Goal: Task Accomplishment & Management: Complete application form

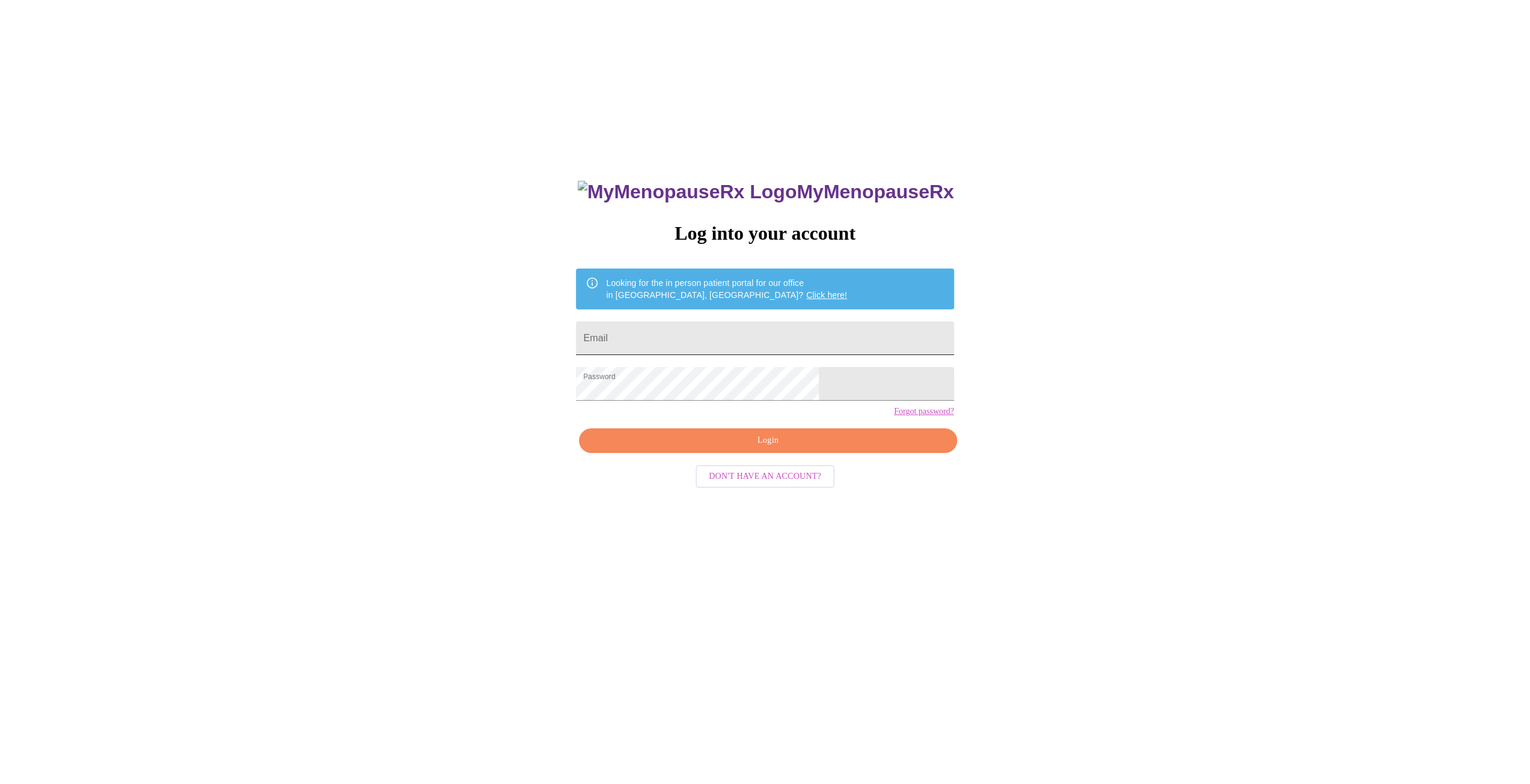
click at [728, 331] on input "Email" at bounding box center [765, 339] width 378 height 34
type input "[EMAIL_ADDRESS][DOMAIN_NAME]"
click at [779, 448] on span "Login" at bounding box center [768, 440] width 350 height 15
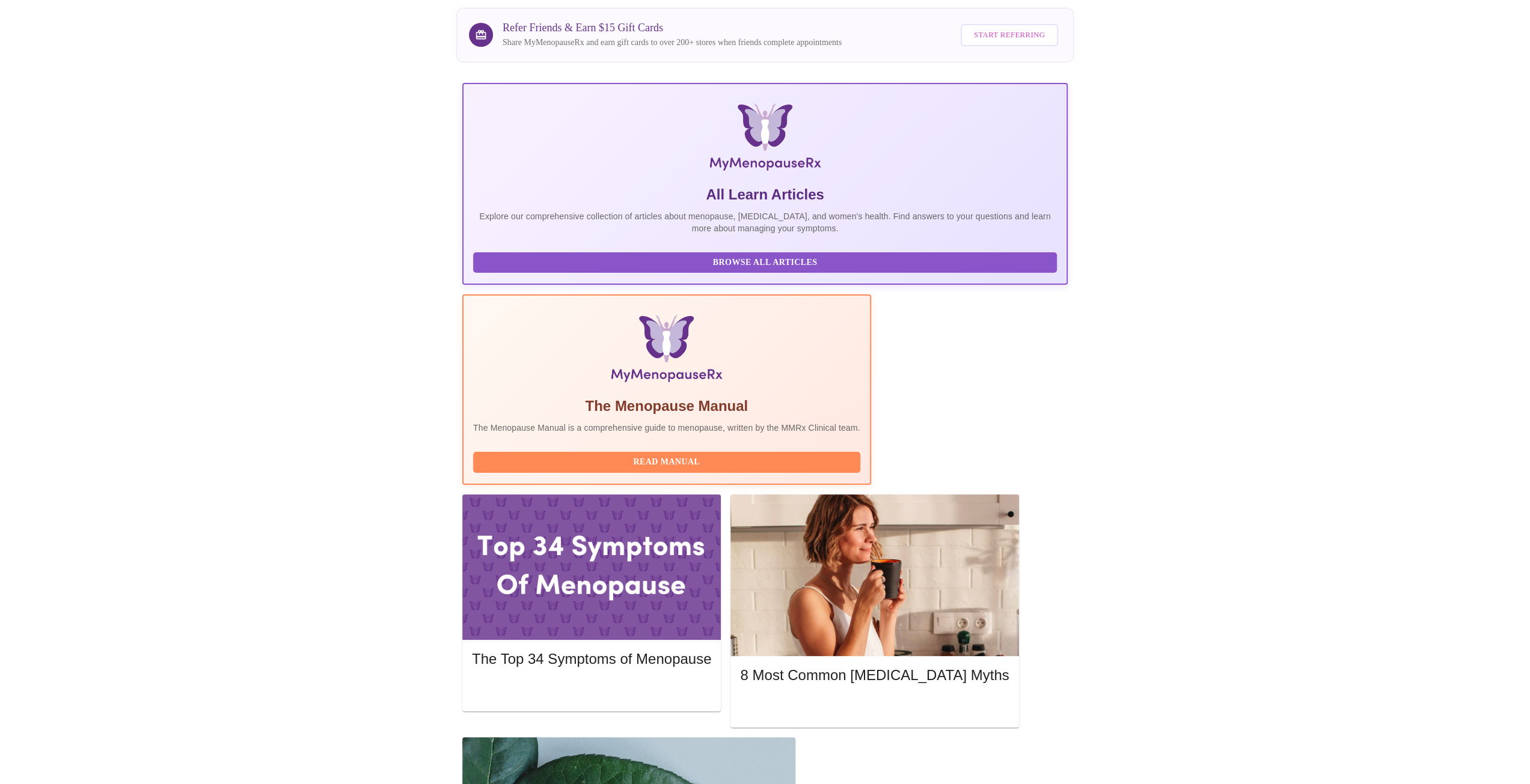
scroll to position [180, 0]
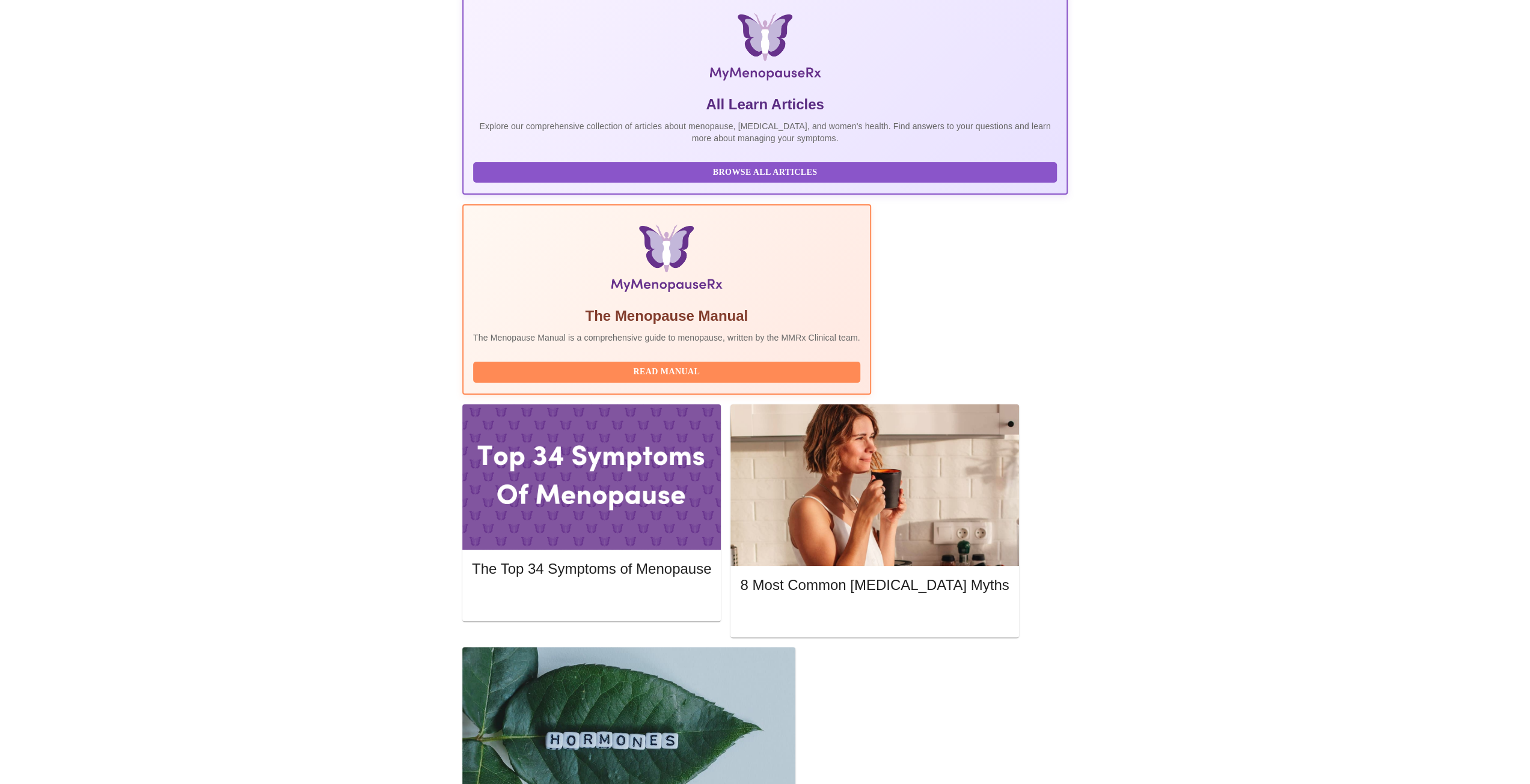
drag, startPoint x: 733, startPoint y: 506, endPoint x: 765, endPoint y: 505, distance: 32.0
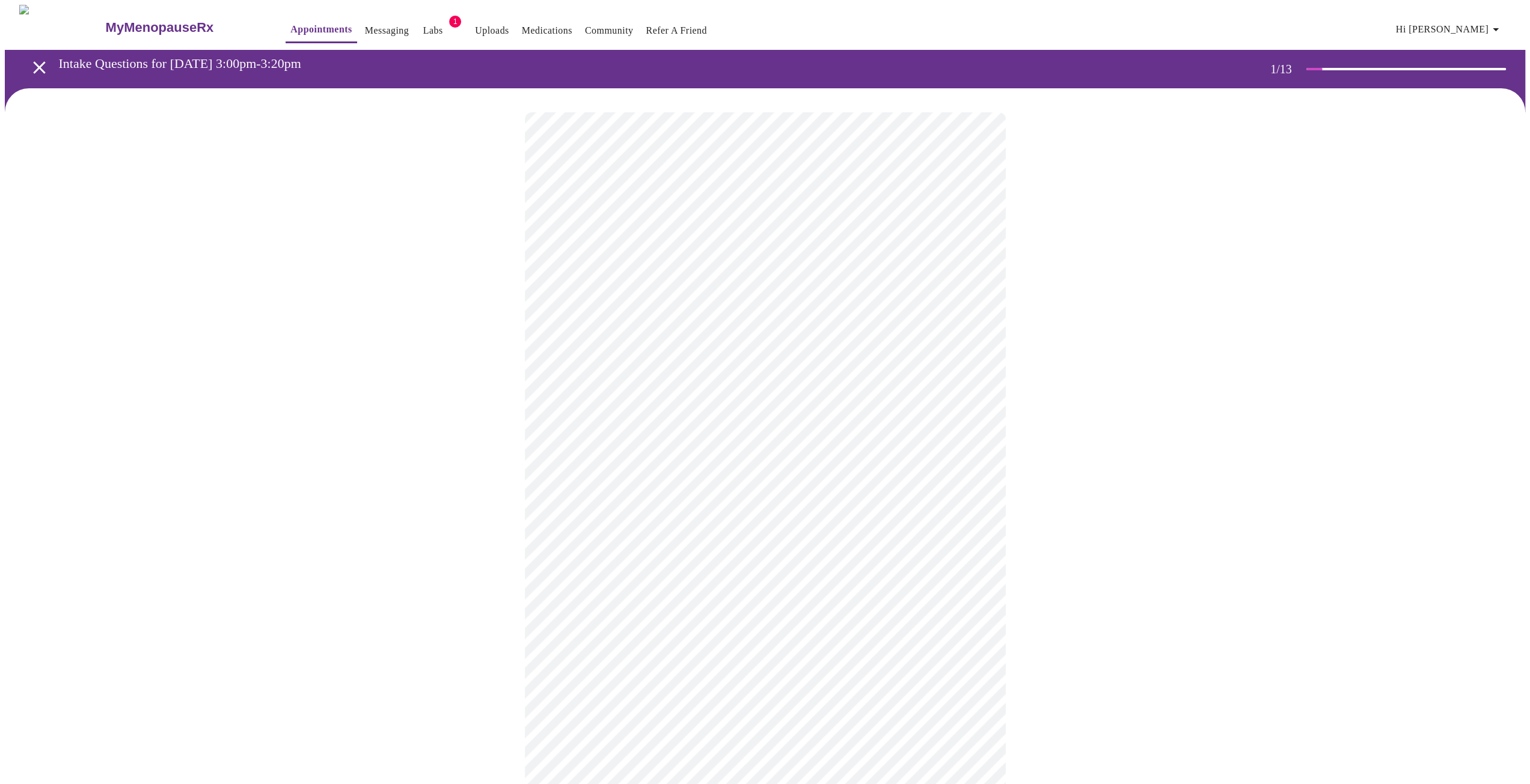
click at [659, 268] on body "MyMenopauseRx Appointments Messaging Labs 1 Uploads Medications Community Refer…" at bounding box center [765, 598] width 1520 height 1186
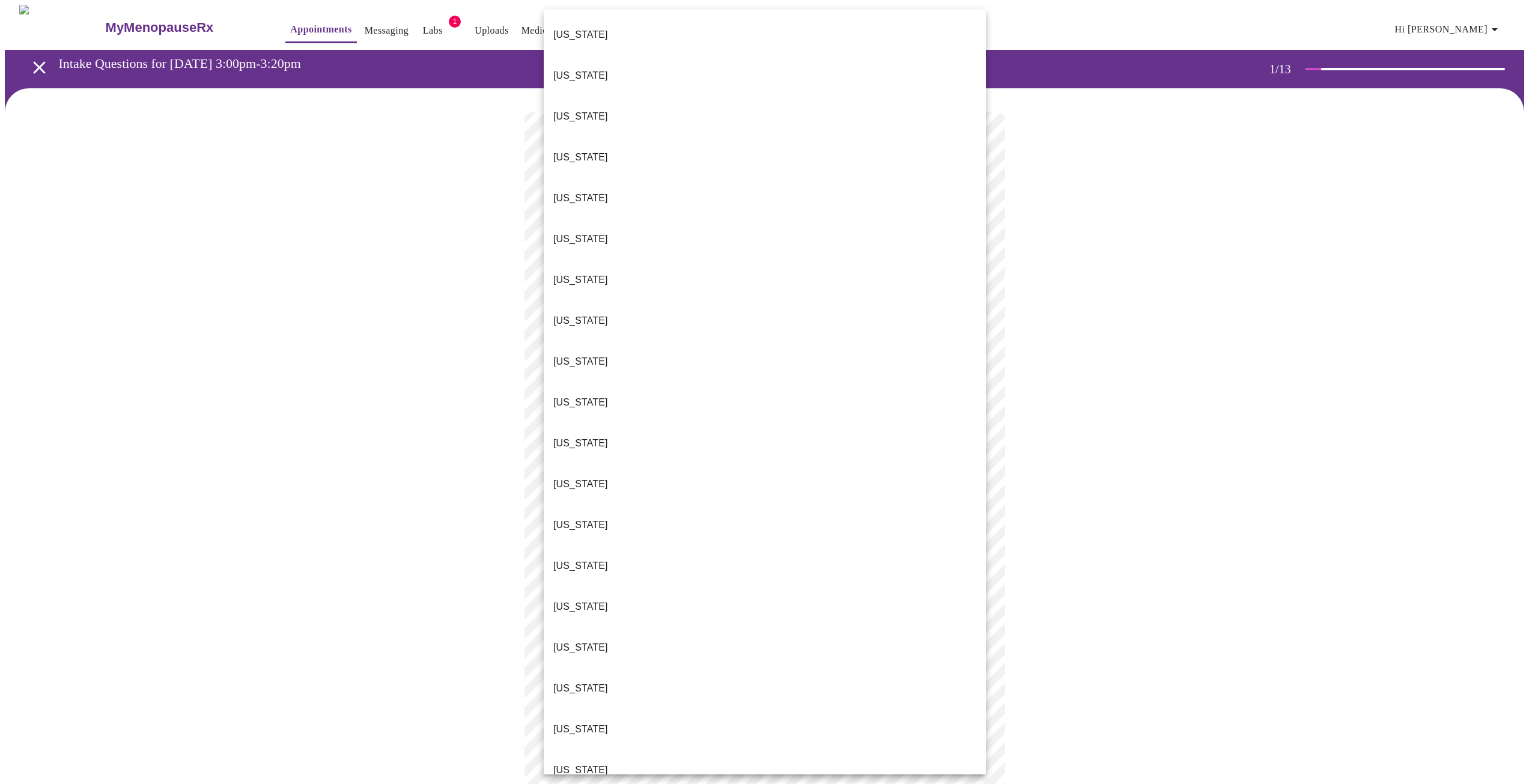
click at [637, 505] on li "Illinois" at bounding box center [765, 525] width 442 height 41
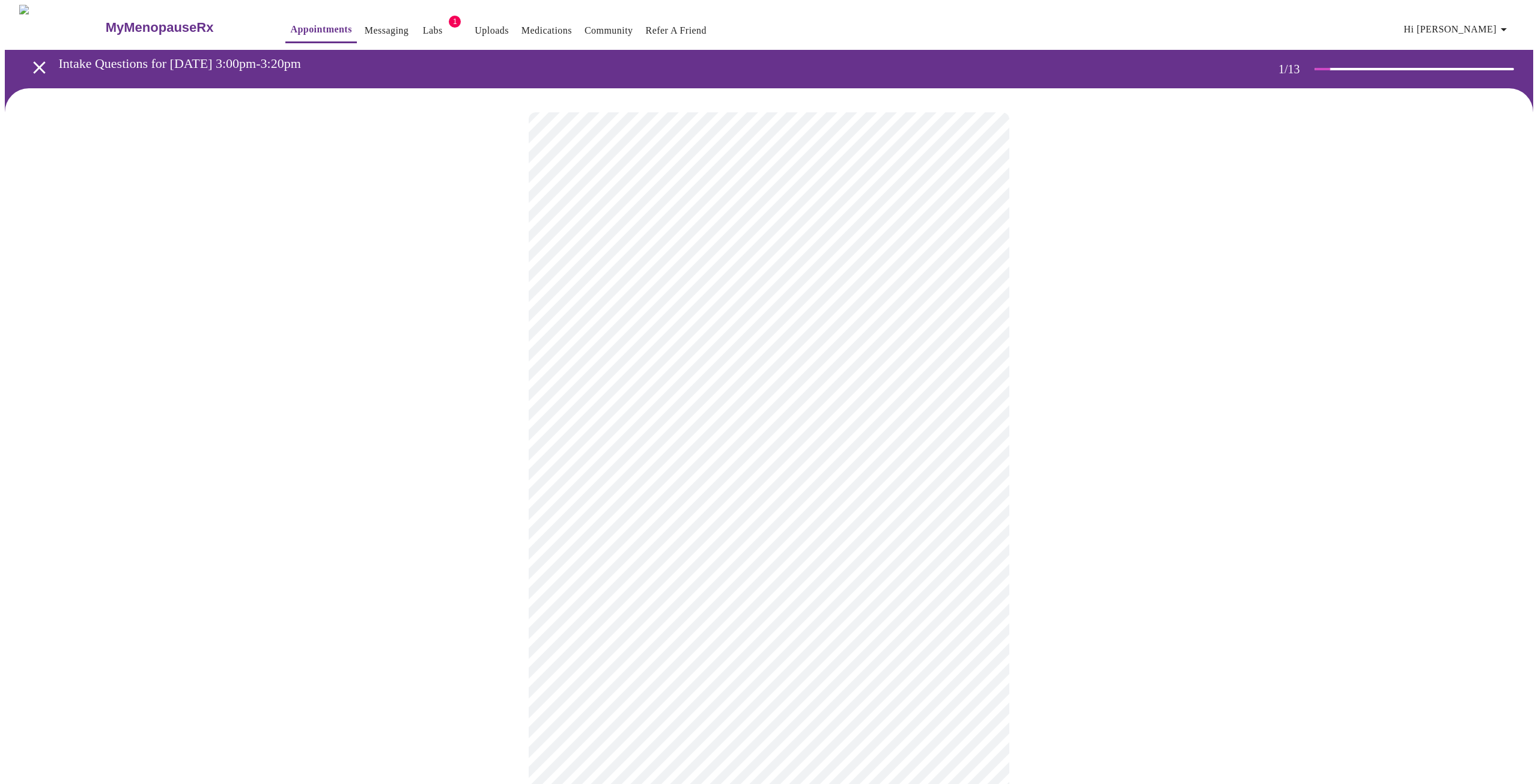
click at [613, 344] on body "MyMenopauseRx Appointments Messaging Labs 1 Uploads Medications Community Refer…" at bounding box center [769, 594] width 1528 height 1178
click at [618, 388] on li "New" at bounding box center [765, 382] width 442 height 22
click at [793, 246] on body "MyMenopauseRx Appointments Messaging Labs 1 Uploads Medications Community Refer…" at bounding box center [765, 422] width 1520 height 834
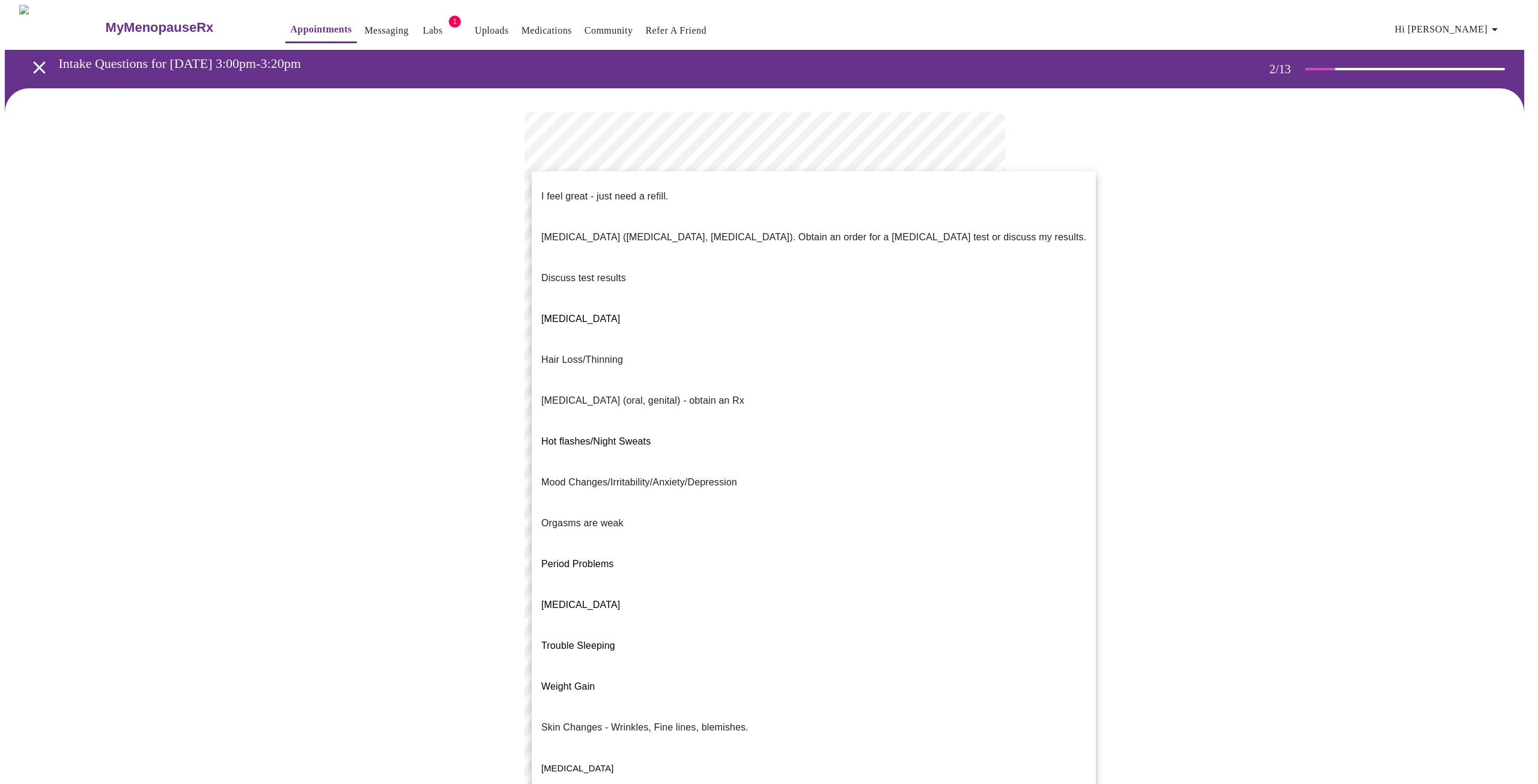
click at [731, 666] on li "Weight Gain" at bounding box center [814, 687] width 565 height 41
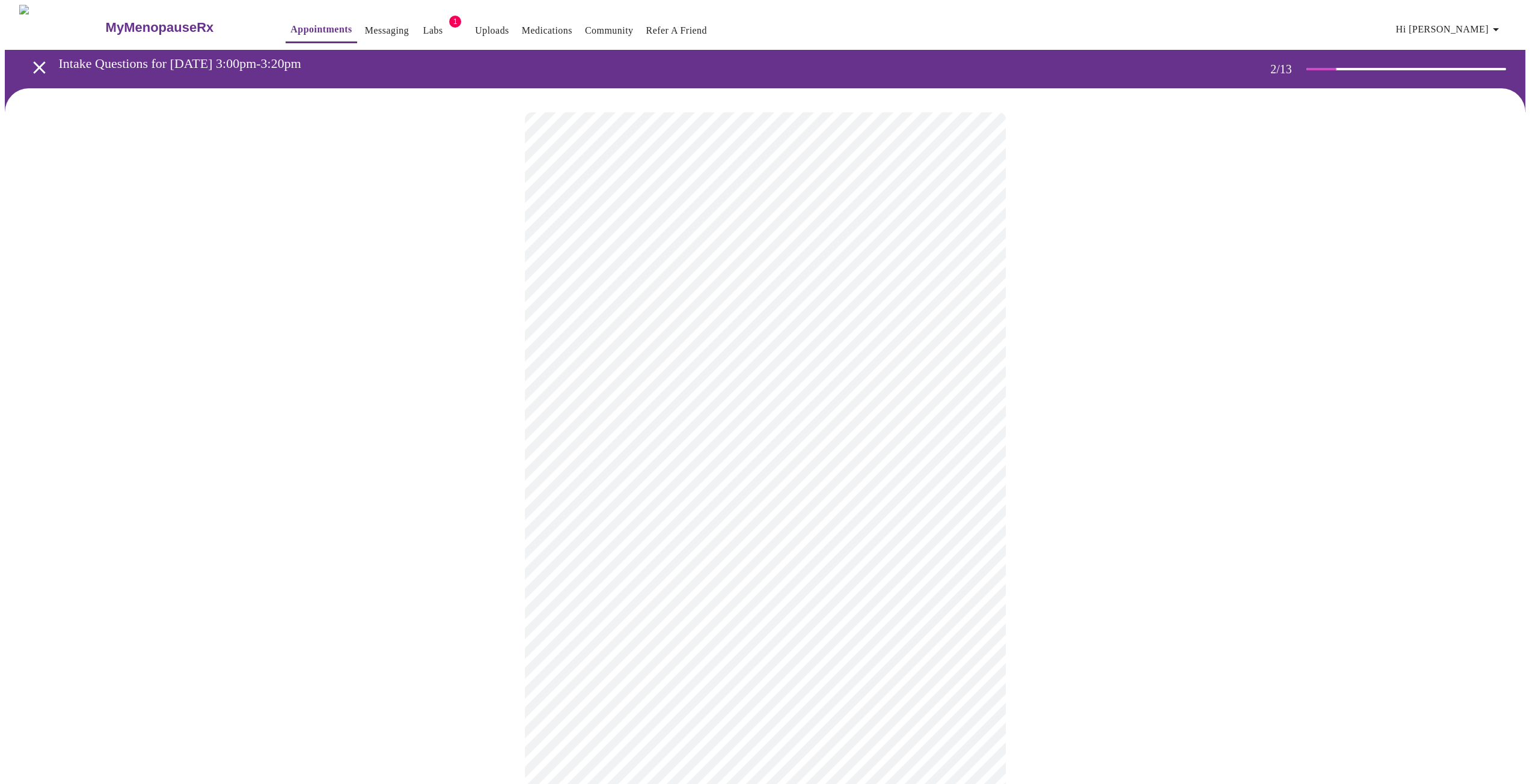
click at [665, 353] on body "MyMenopauseRx Appointments Messaging Labs 1 Uploads Medications Community Refer…" at bounding box center [765, 418] width 1520 height 826
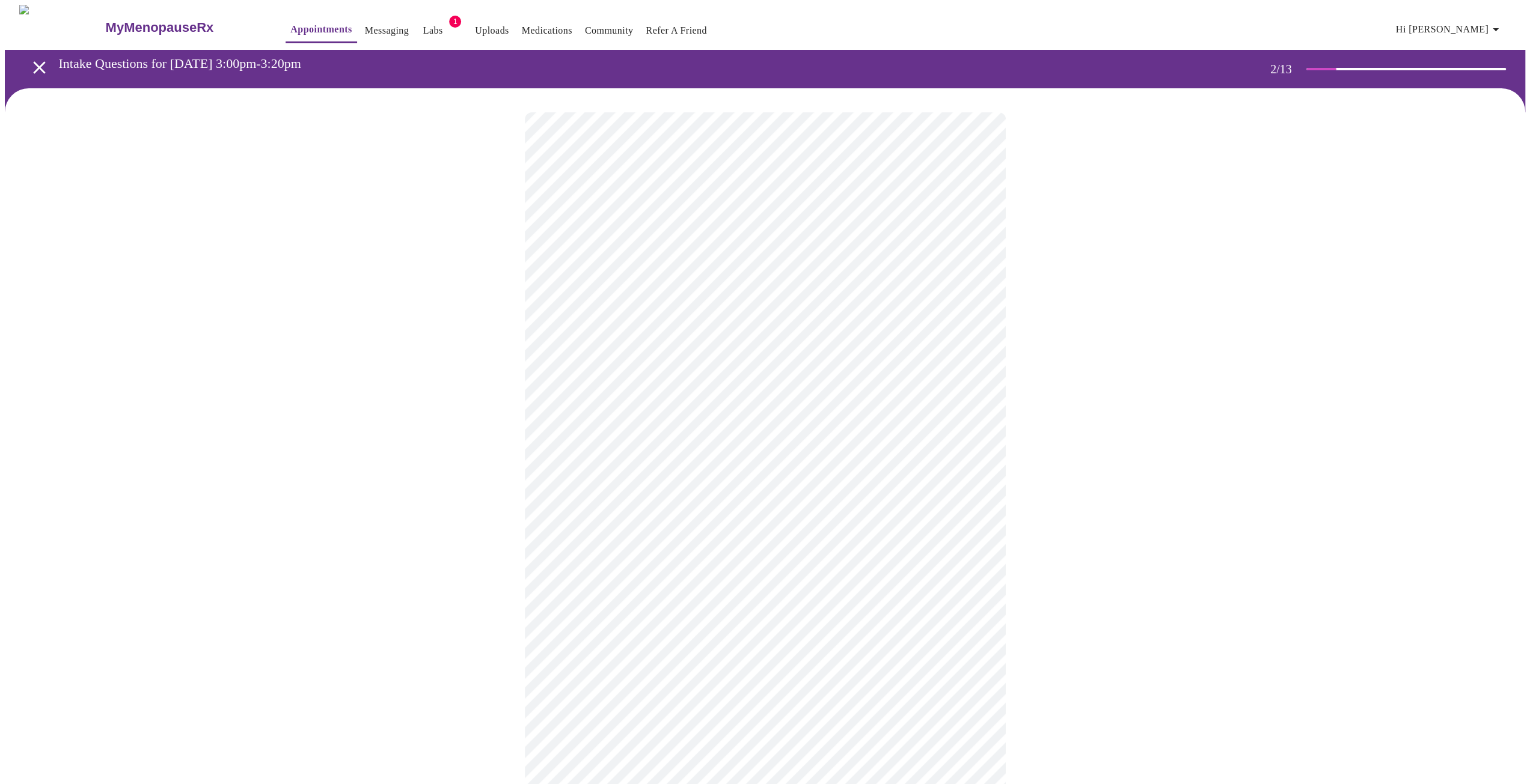
click at [641, 475] on body "MyMenopauseRx Appointments Messaging Labs 1 Uploads Medications Community Refer…" at bounding box center [765, 415] width 1520 height 819
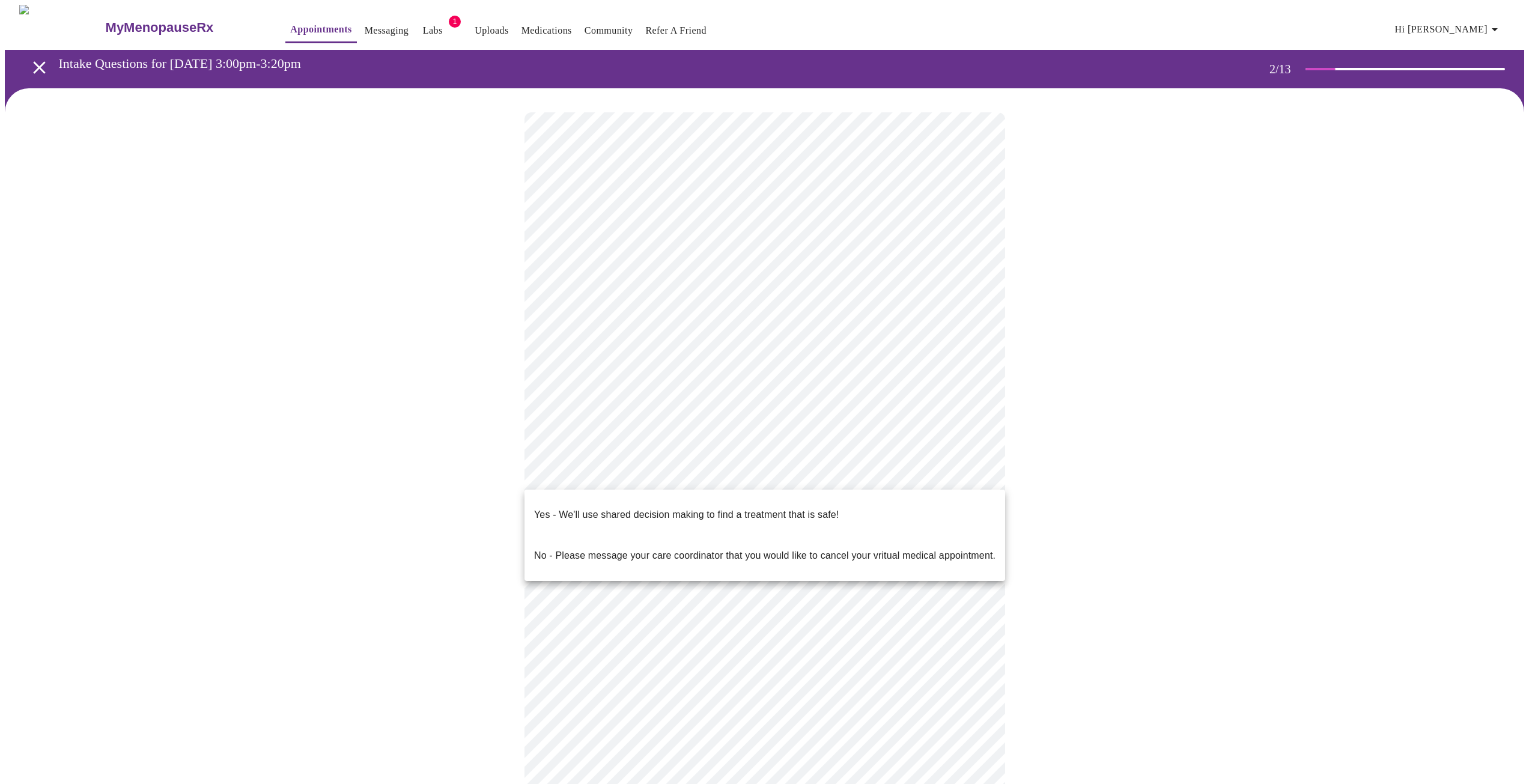
click at [645, 549] on p "No - Please message your care coordinator that you would like to cancel your vr…" at bounding box center [764, 556] width 461 height 15
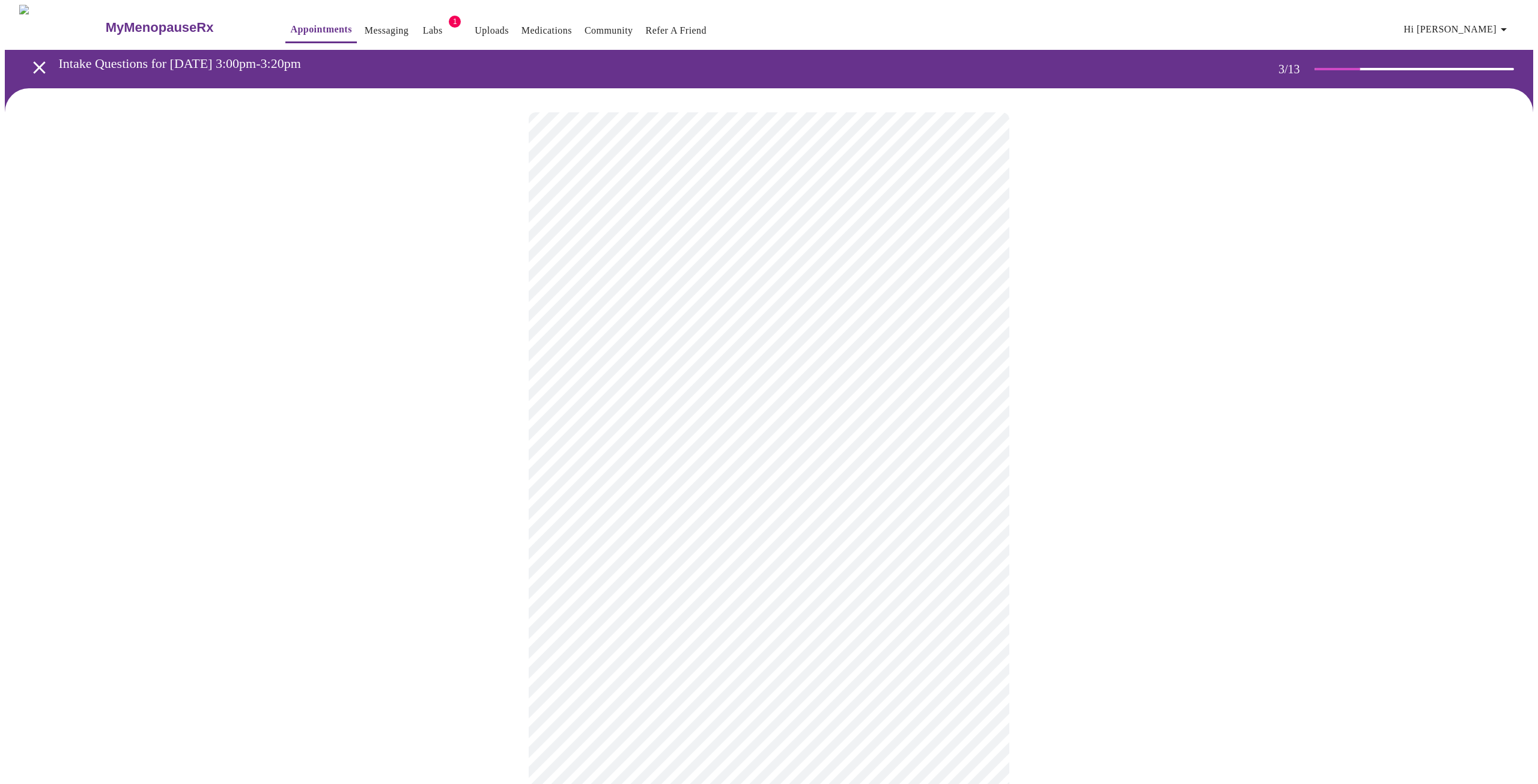
click at [893, 316] on li "Mild (1)" at bounding box center [765, 316] width 442 height 22
click at [850, 361] on body "MyMenopauseRx Appointments Messaging Labs 1 Uploads Medications Community Refer…" at bounding box center [769, 796] width 1528 height 1581
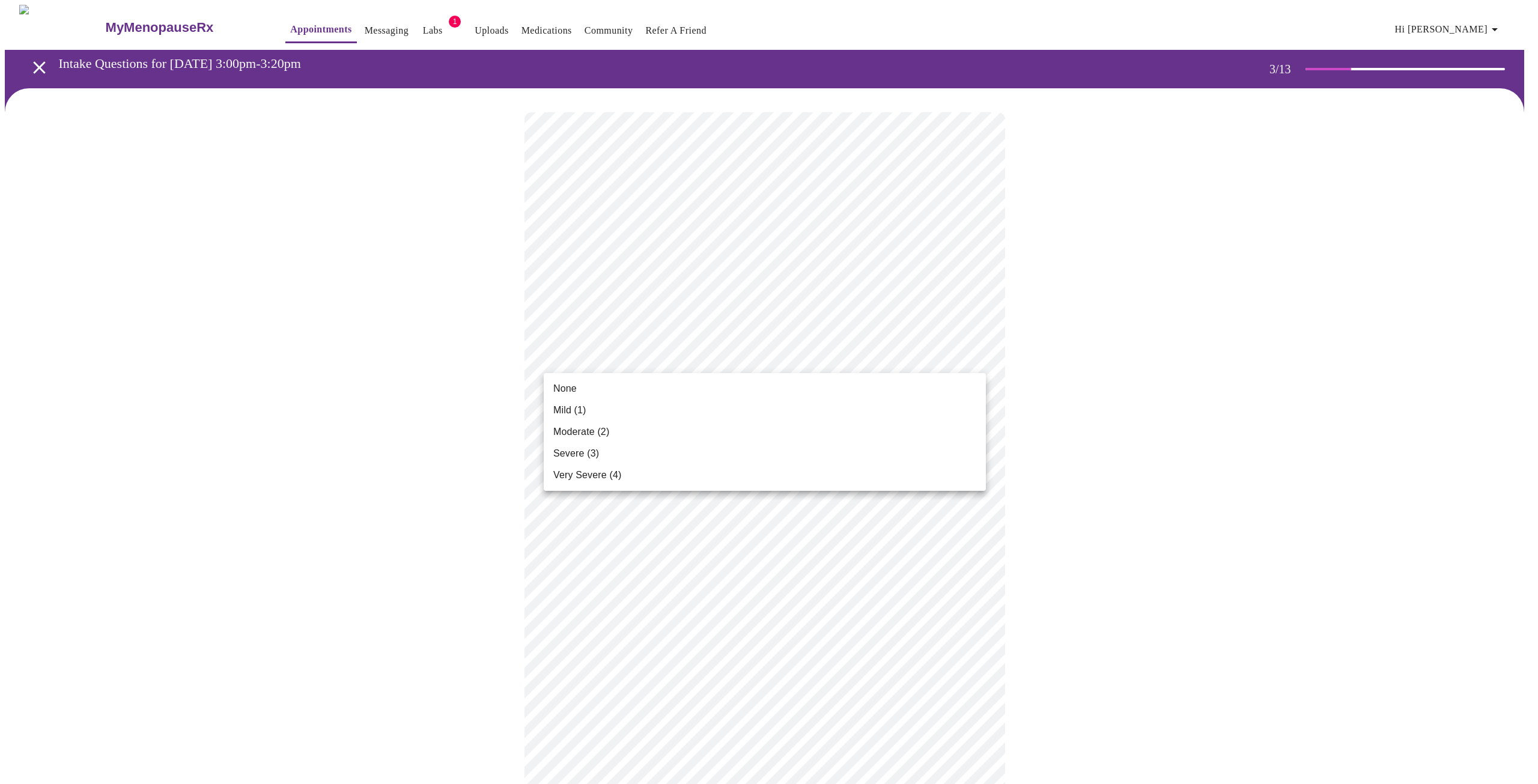
click at [833, 383] on li "None" at bounding box center [765, 389] width 442 height 22
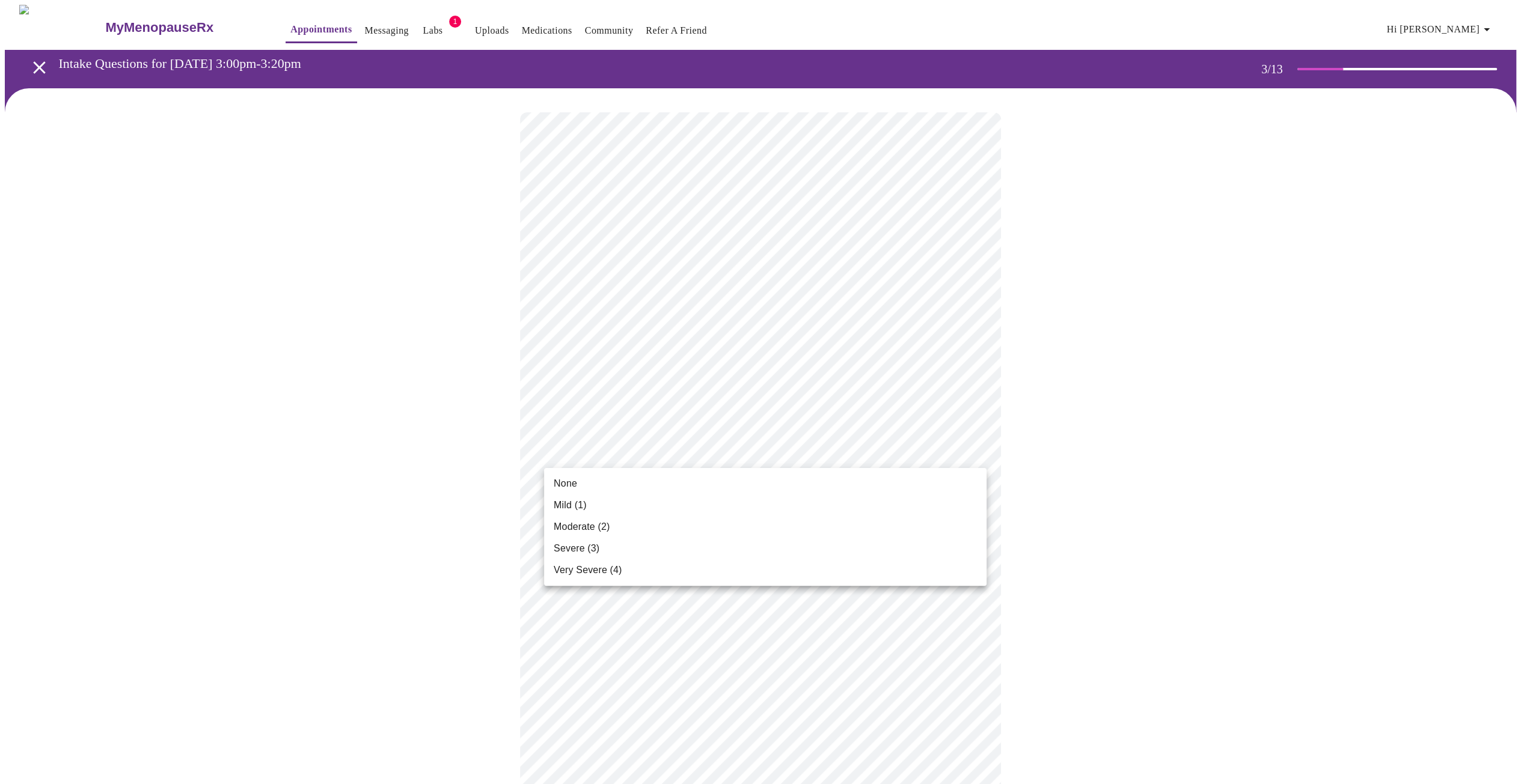
click at [858, 453] on body "MyMenopauseRx Appointments Messaging Labs 1 Uploads Medications Community Refer…" at bounding box center [765, 787] width 1520 height 1564
click at [791, 475] on li "None" at bounding box center [765, 484] width 443 height 22
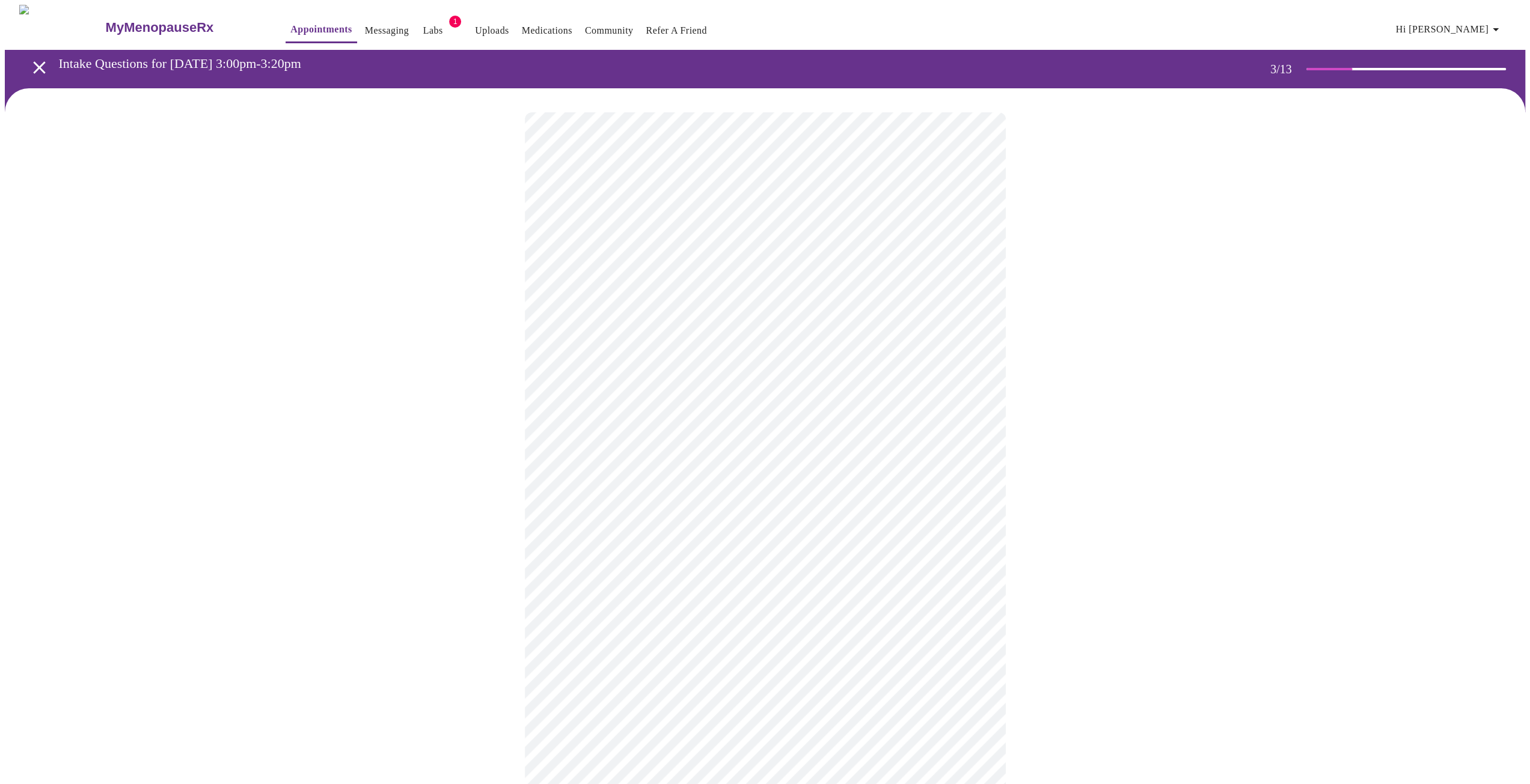
click at [797, 554] on body "MyMenopauseRx Appointments Messaging Labs 1 Uploads Medications Community Refer…" at bounding box center [765, 779] width 1520 height 1548
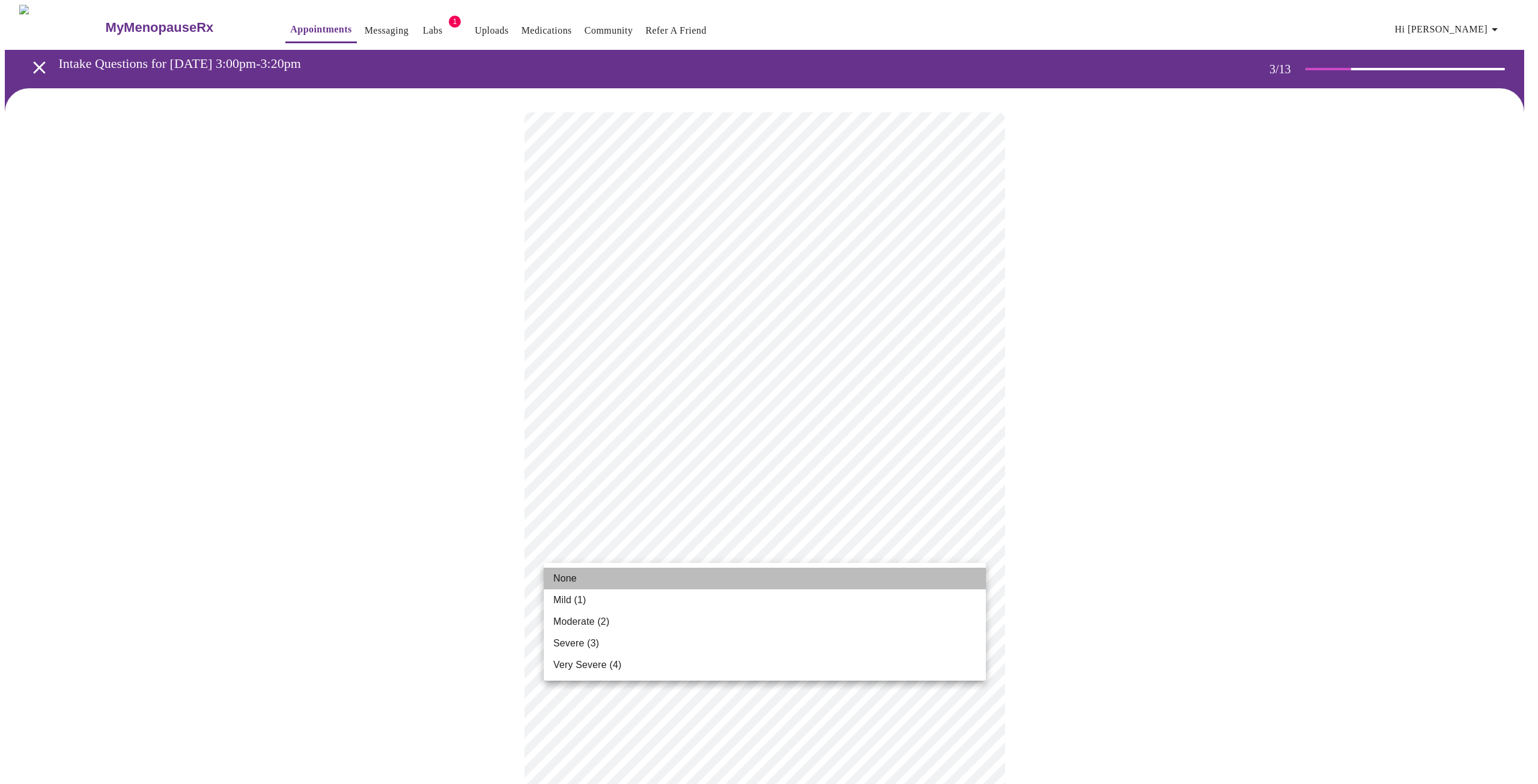
click at [800, 578] on li "None" at bounding box center [765, 578] width 442 height 22
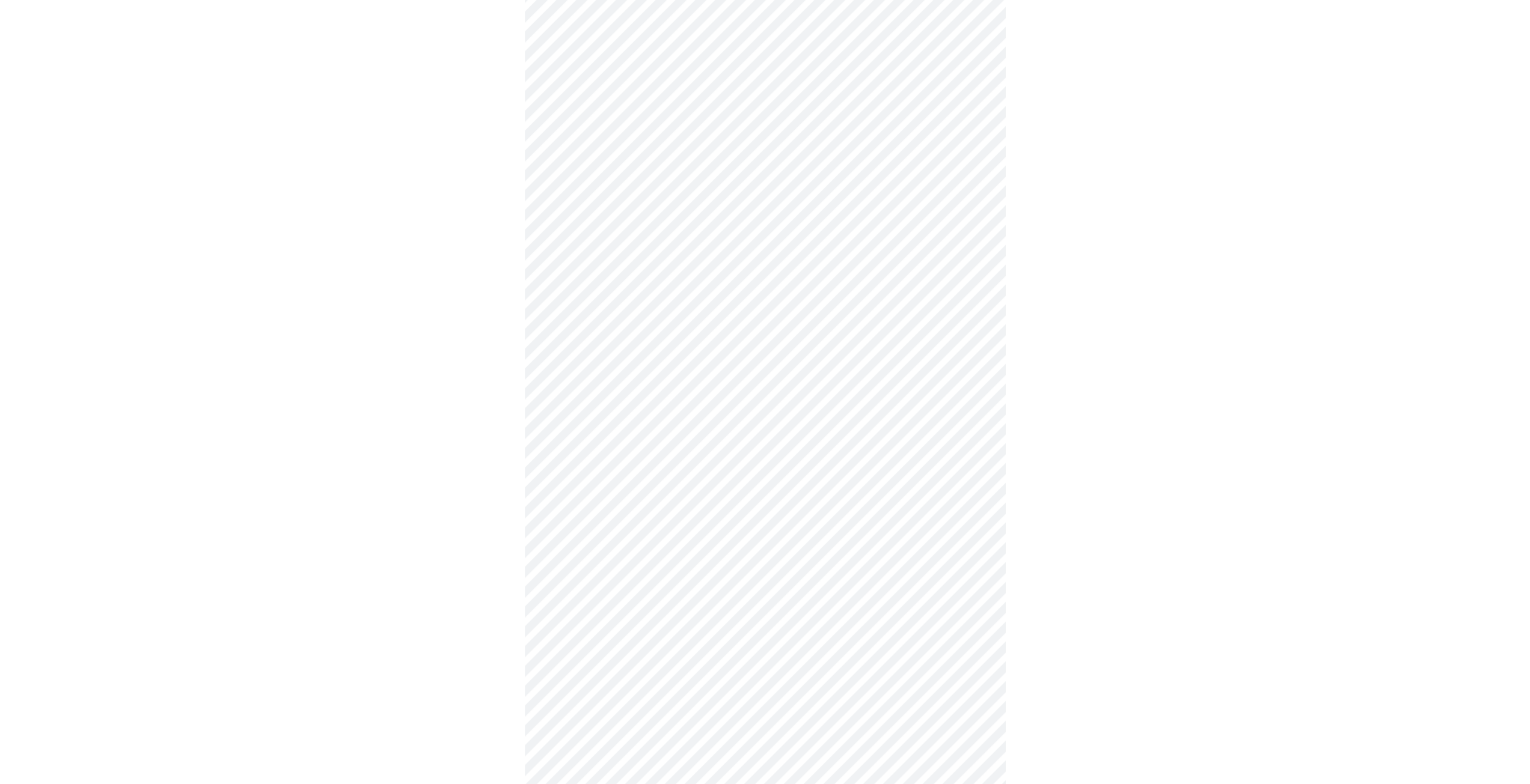
scroll to position [301, 0]
click at [784, 434] on body "MyMenopauseRx Appointments Messaging Labs 1 Uploads Medications Community Refer…" at bounding box center [765, 470] width 1520 height 1531
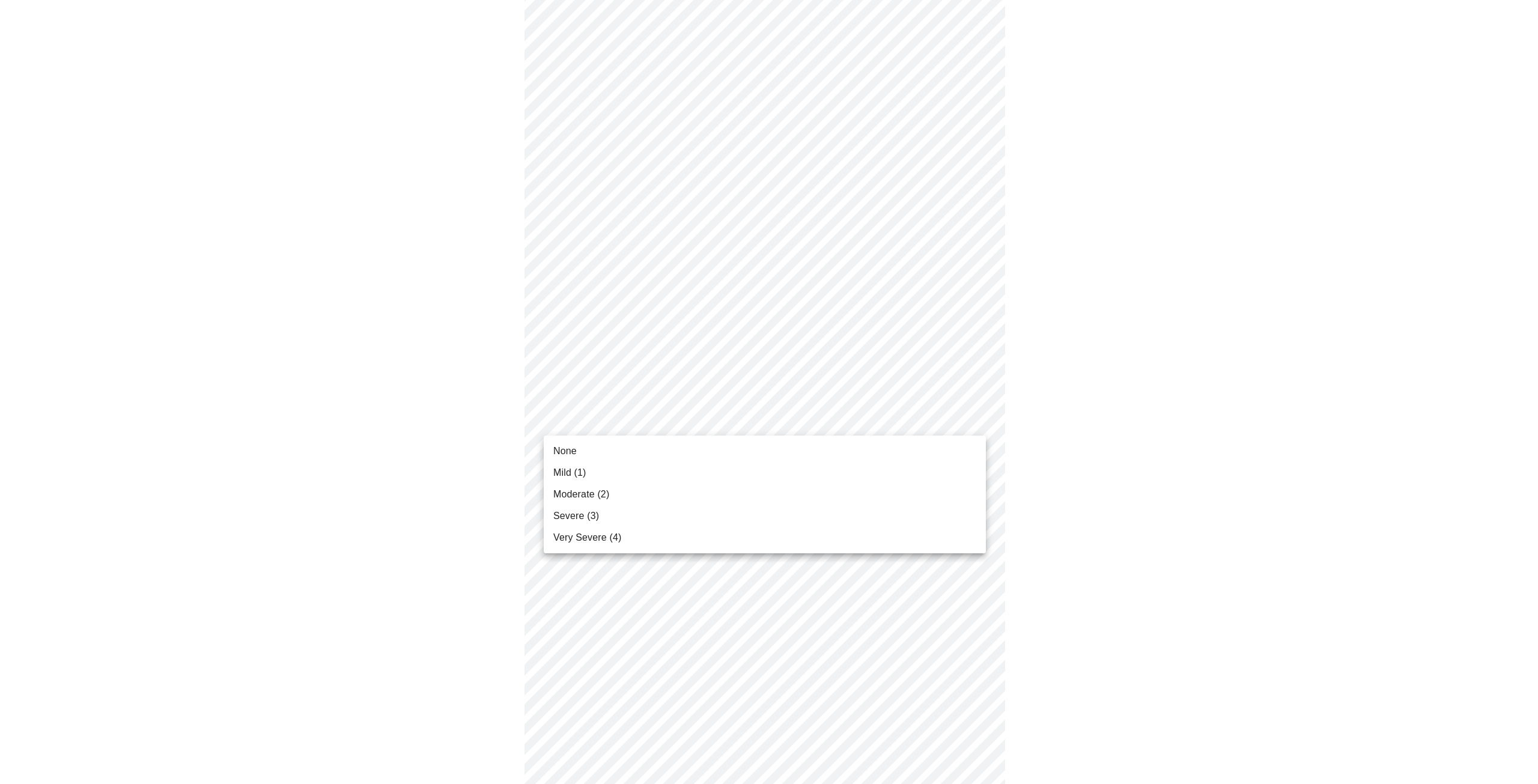
click at [796, 446] on li "None" at bounding box center [765, 451] width 442 height 22
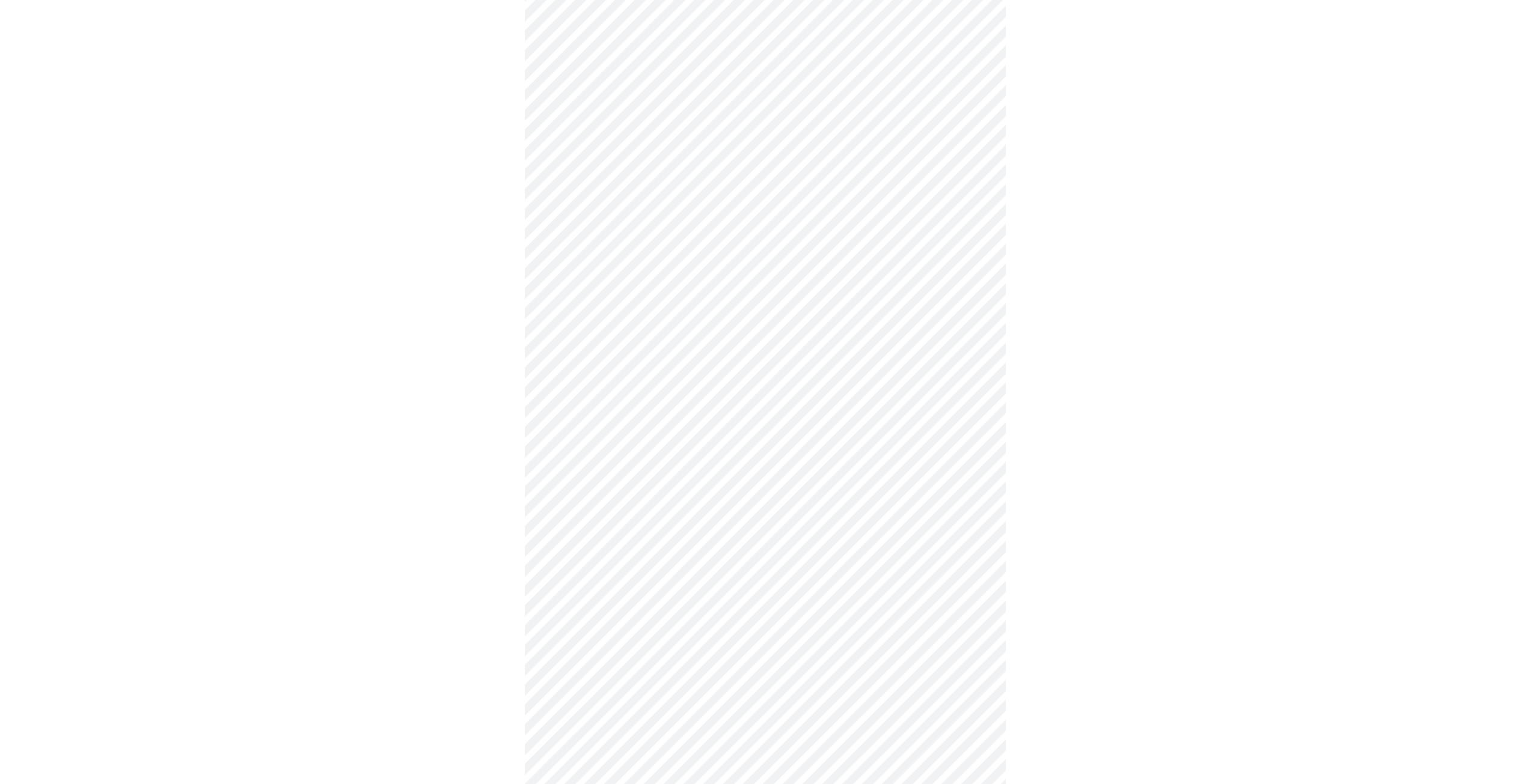
click at [830, 527] on body "MyMenopauseRx Appointments Messaging Labs 1 Uploads Medications Community Refer…" at bounding box center [765, 461] width 1520 height 1514
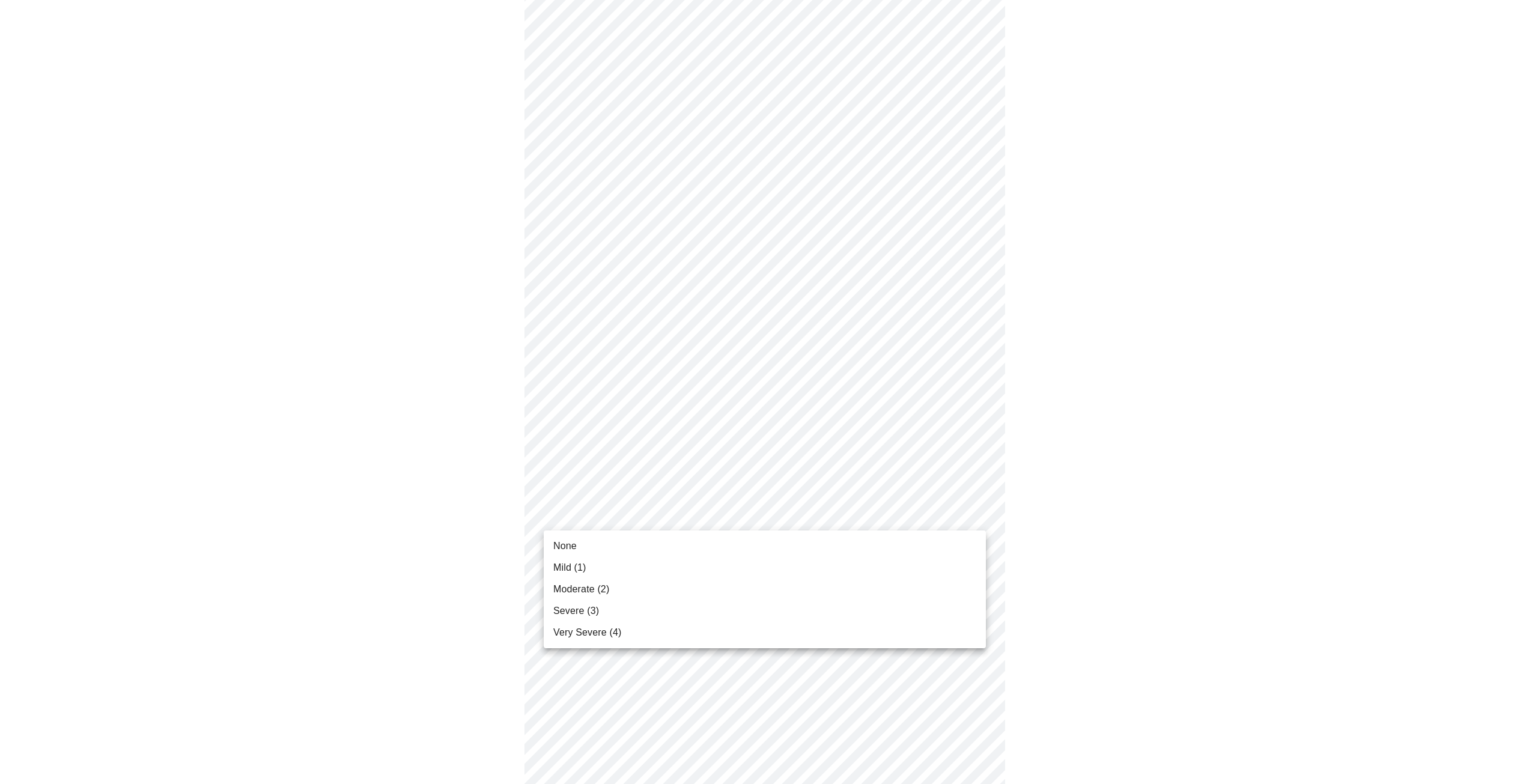
click at [810, 544] on li "None" at bounding box center [765, 546] width 442 height 22
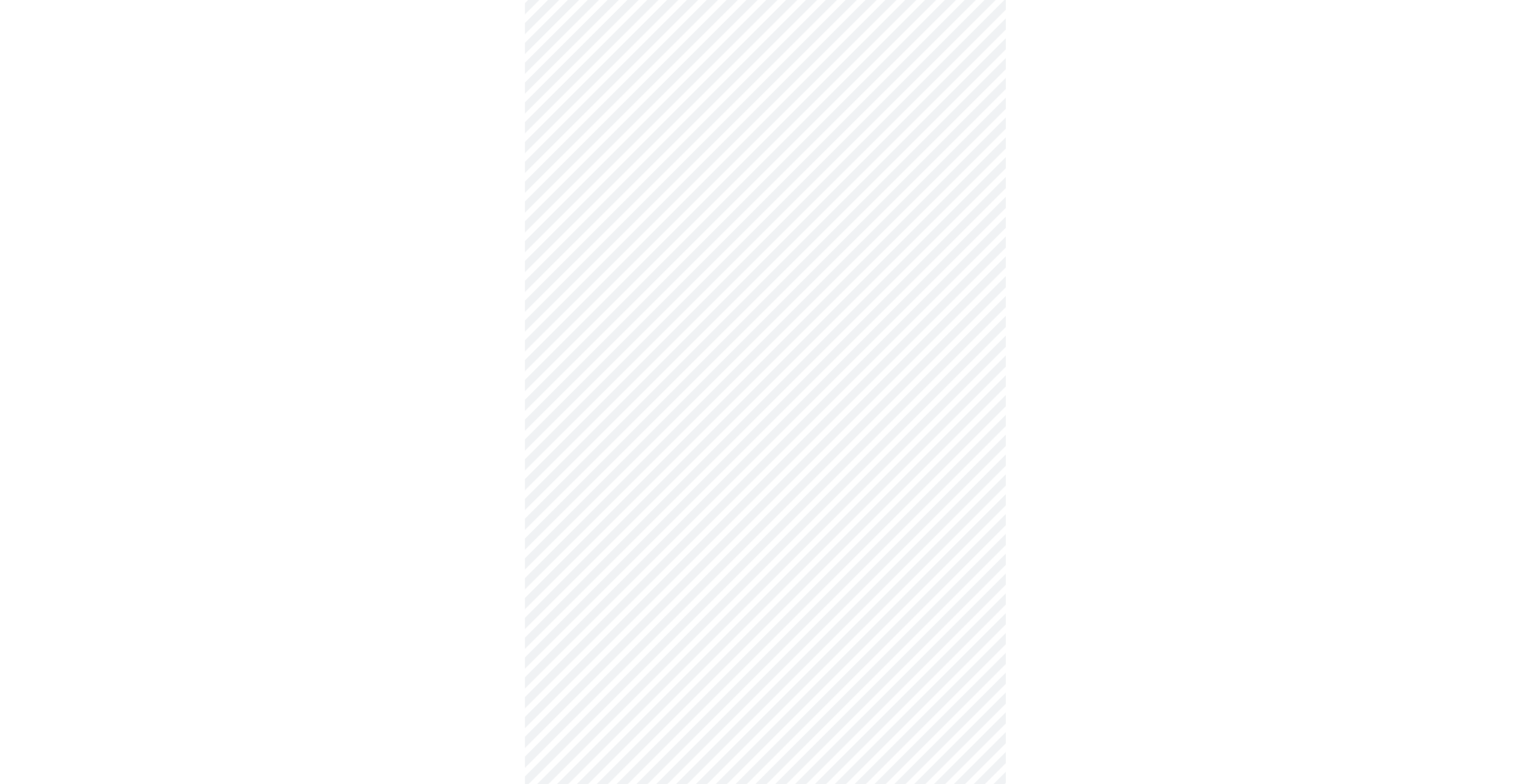
scroll to position [421, 0]
click at [806, 492] on body "MyMenopauseRx Appointments Messaging Labs 1 Uploads Medications Community Refer…" at bounding box center [770, 332] width 1529 height 1497
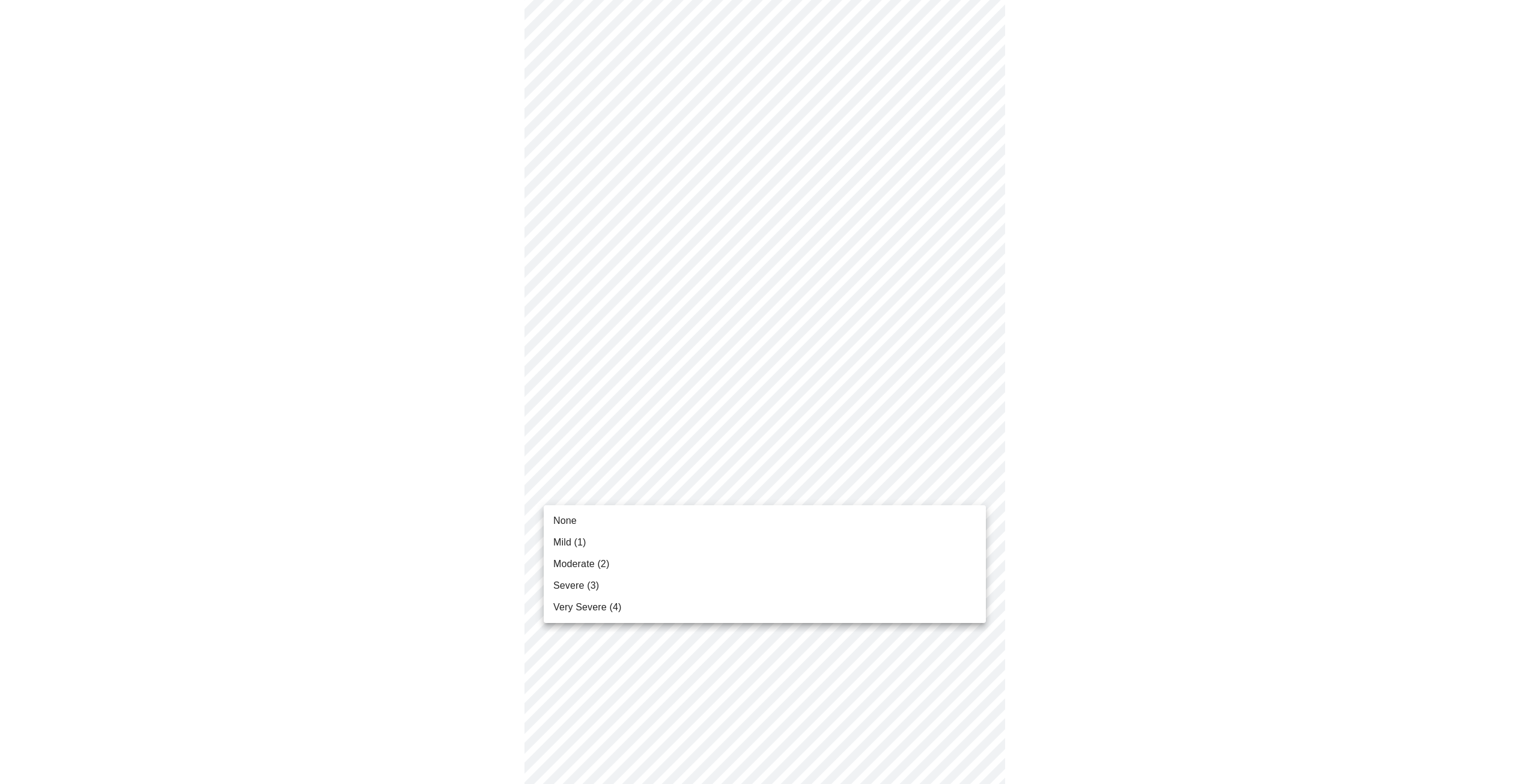
click at [780, 522] on li "None" at bounding box center [765, 521] width 442 height 22
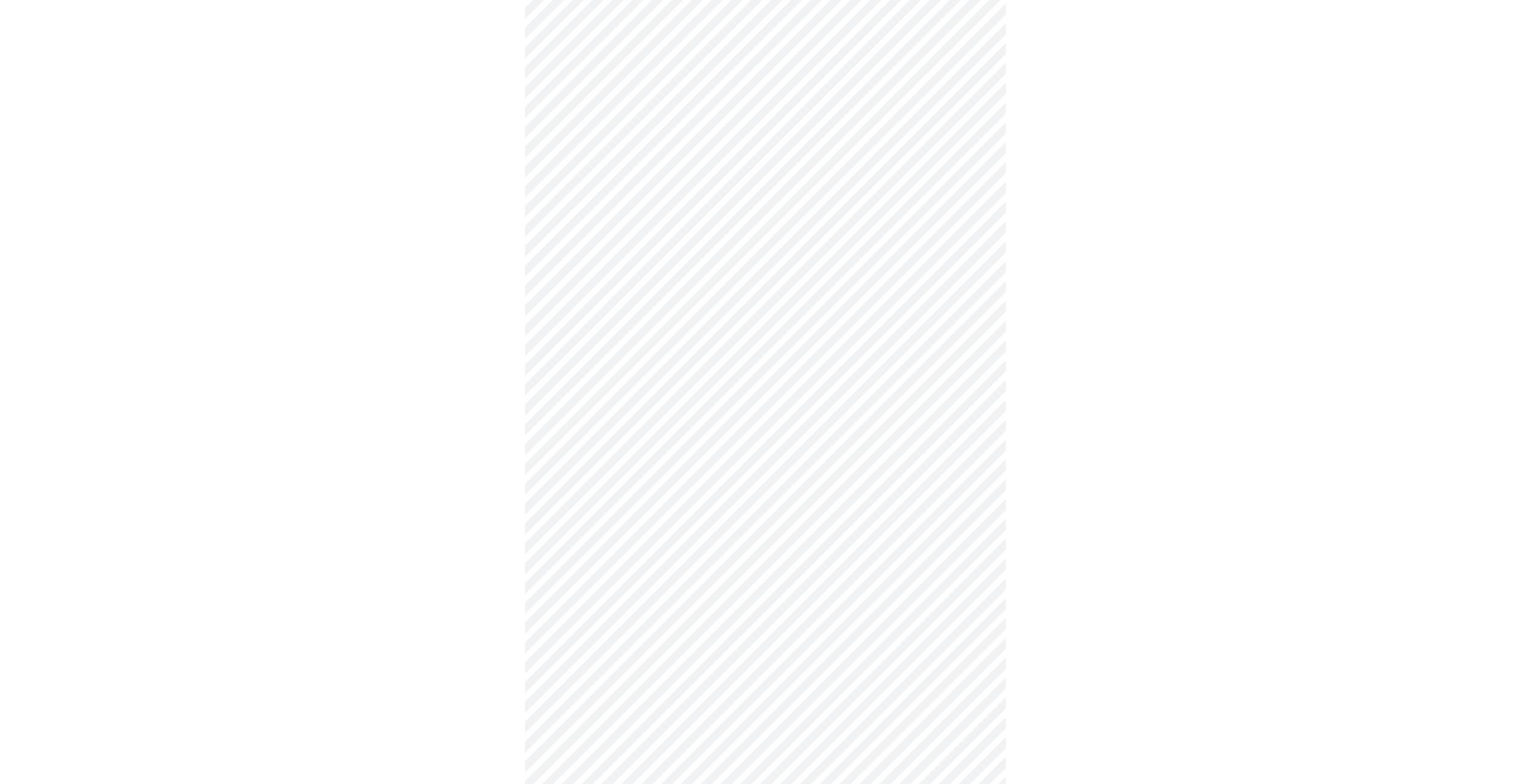
scroll to position [601, 0]
click at [666, 402] on body "MyMenopauseRx Appointments Messaging Labs 1 Uploads Medications Community Refer…" at bounding box center [770, 144] width 1529 height 1480
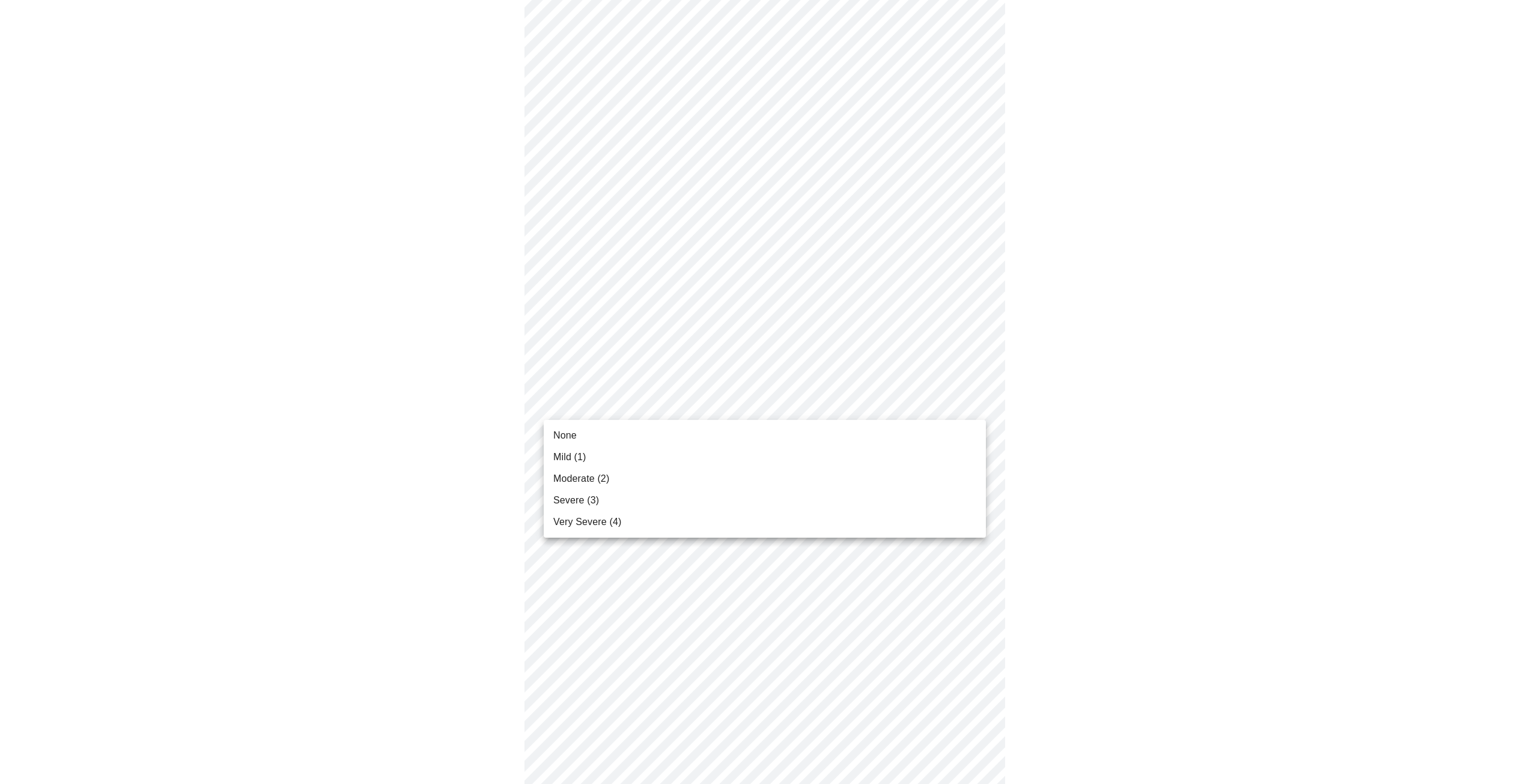
click at [647, 429] on li "None" at bounding box center [765, 436] width 442 height 22
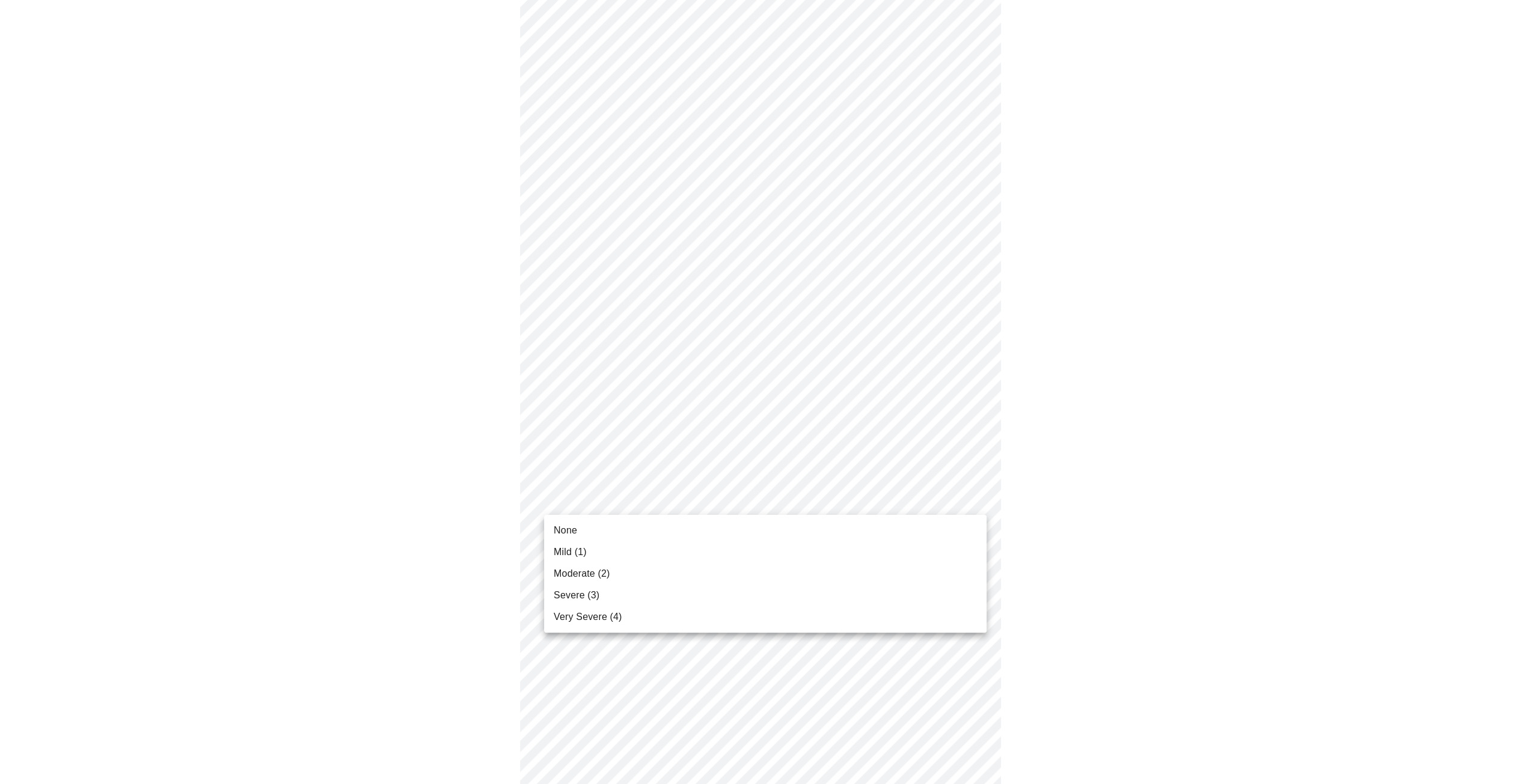
click at [677, 500] on body "MyMenopauseRx Appointments Messaging Labs 1 Uploads Medications Community Refer…" at bounding box center [765, 135] width 1520 height 1463
click at [645, 551] on li "Mild (1)" at bounding box center [765, 552] width 443 height 22
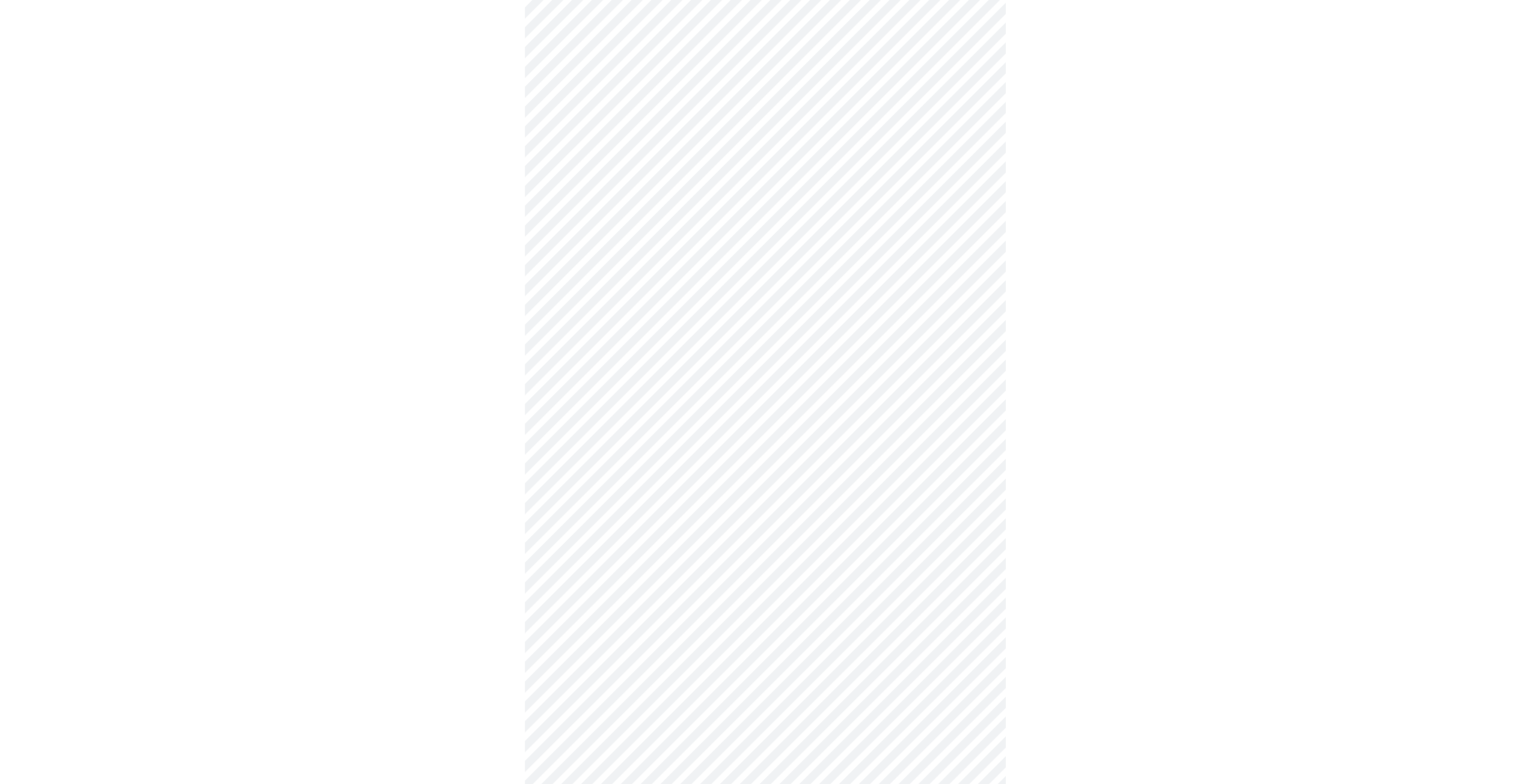
click at [702, 594] on body "MyMenopauseRx Appointments Messaging Labs 1 Uploads Medications Community Refer…" at bounding box center [765, 127] width 1520 height 1447
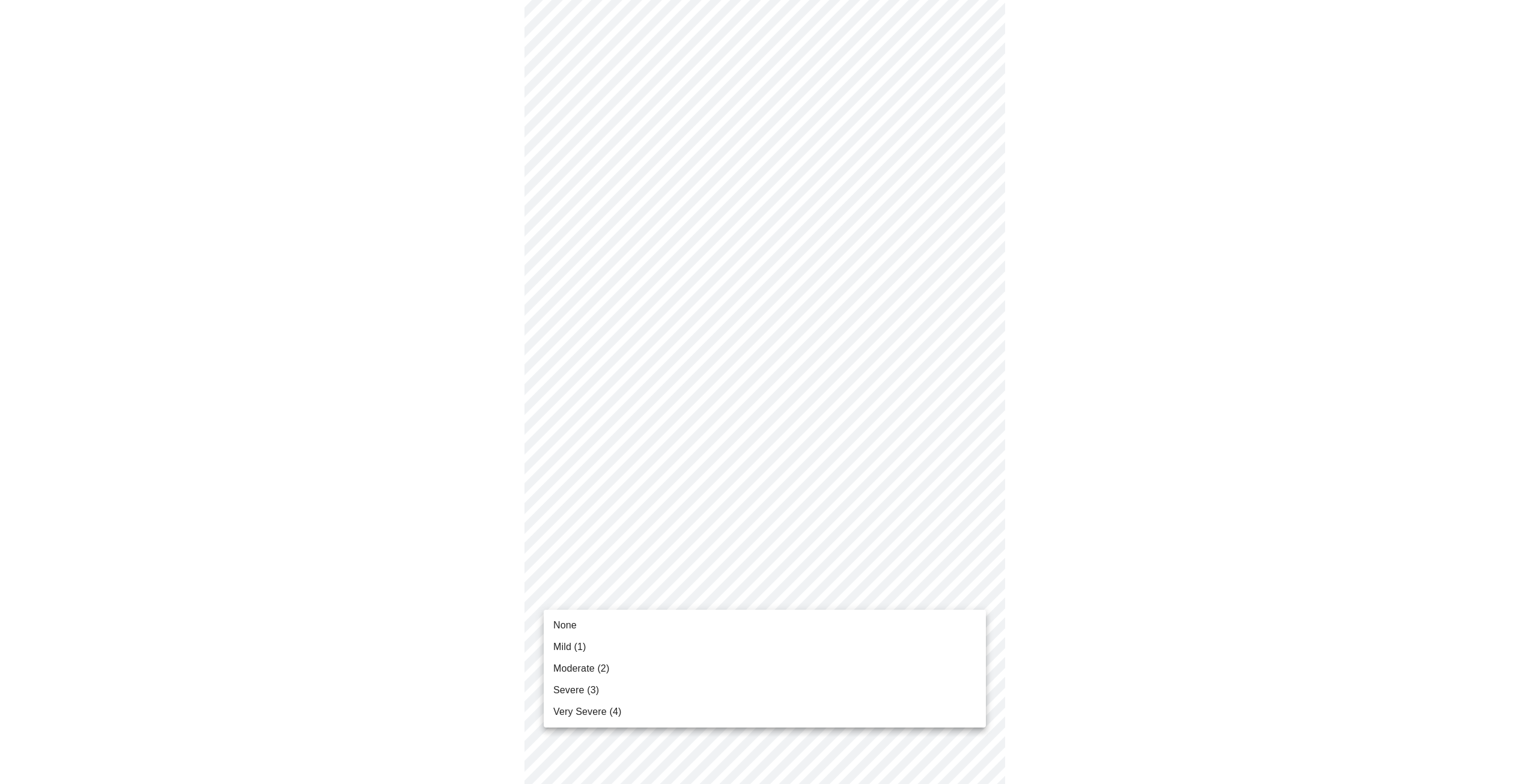
click at [687, 622] on li "None" at bounding box center [765, 626] width 442 height 22
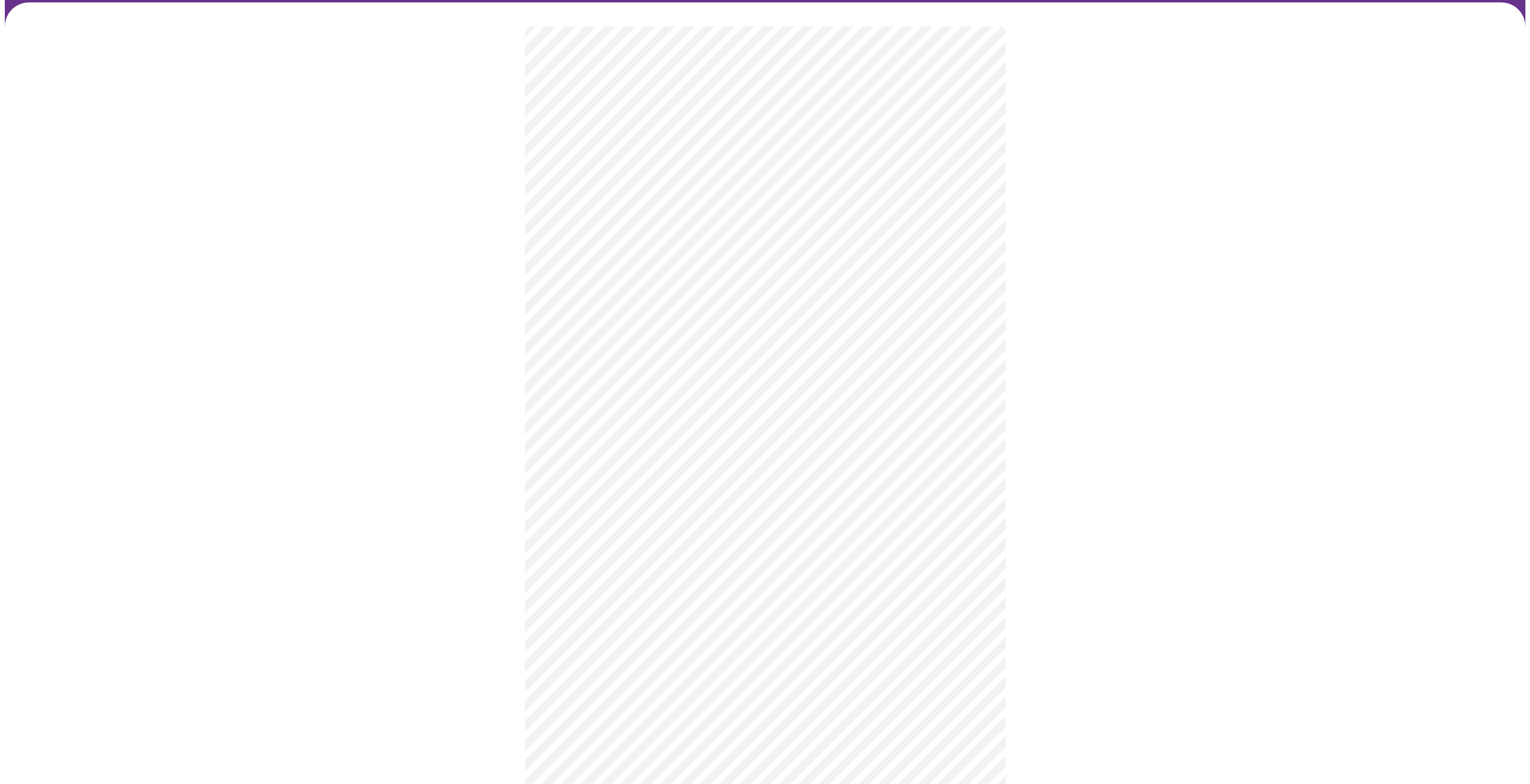
scroll to position [45, 0]
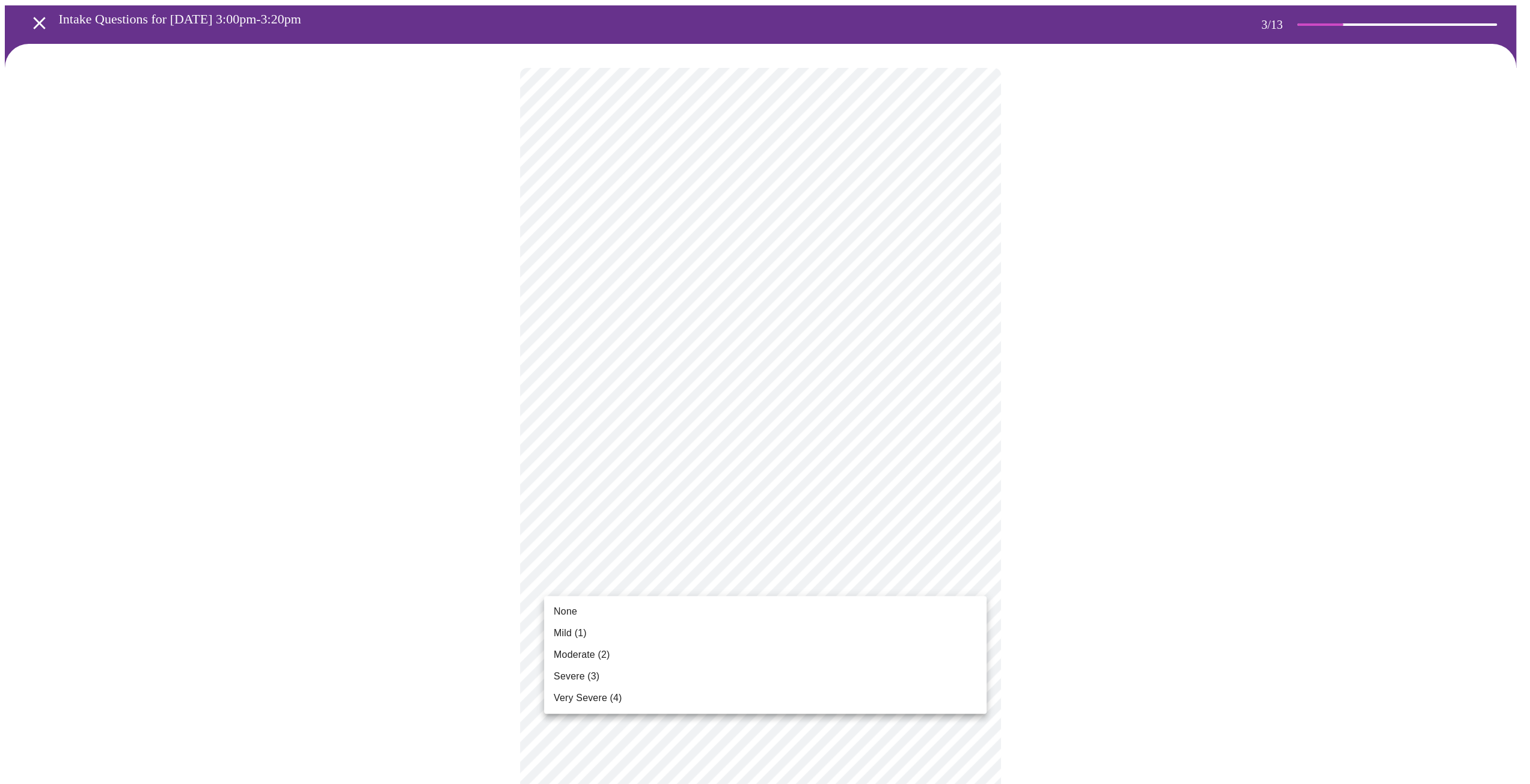
click at [678, 578] on body "MyMenopauseRx Appointments Messaging Labs 1 Uploads Medications Community Refer…" at bounding box center [765, 675] width 1520 height 1430
click at [640, 614] on li "None" at bounding box center [765, 612] width 443 height 22
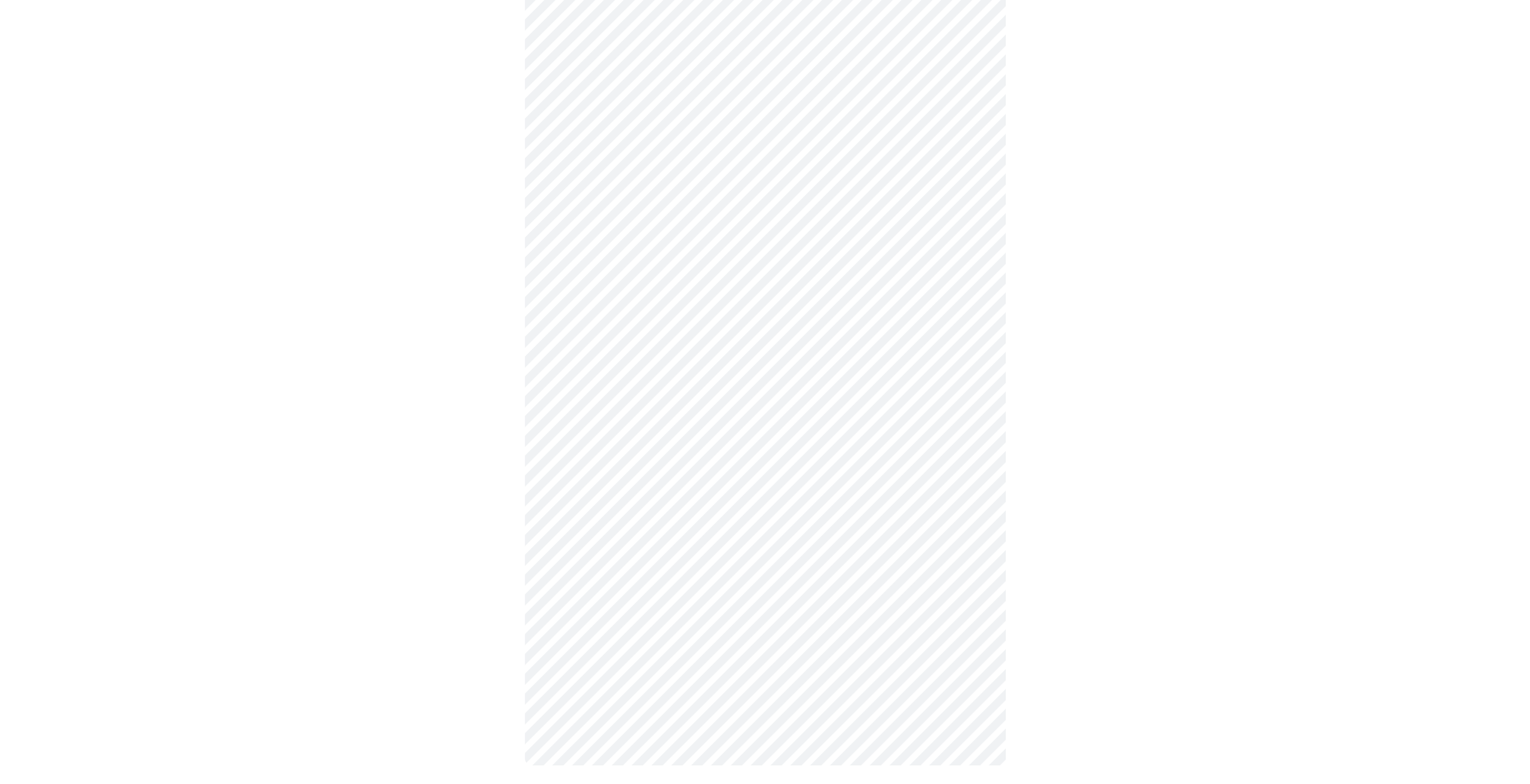
scroll to position [0, 0]
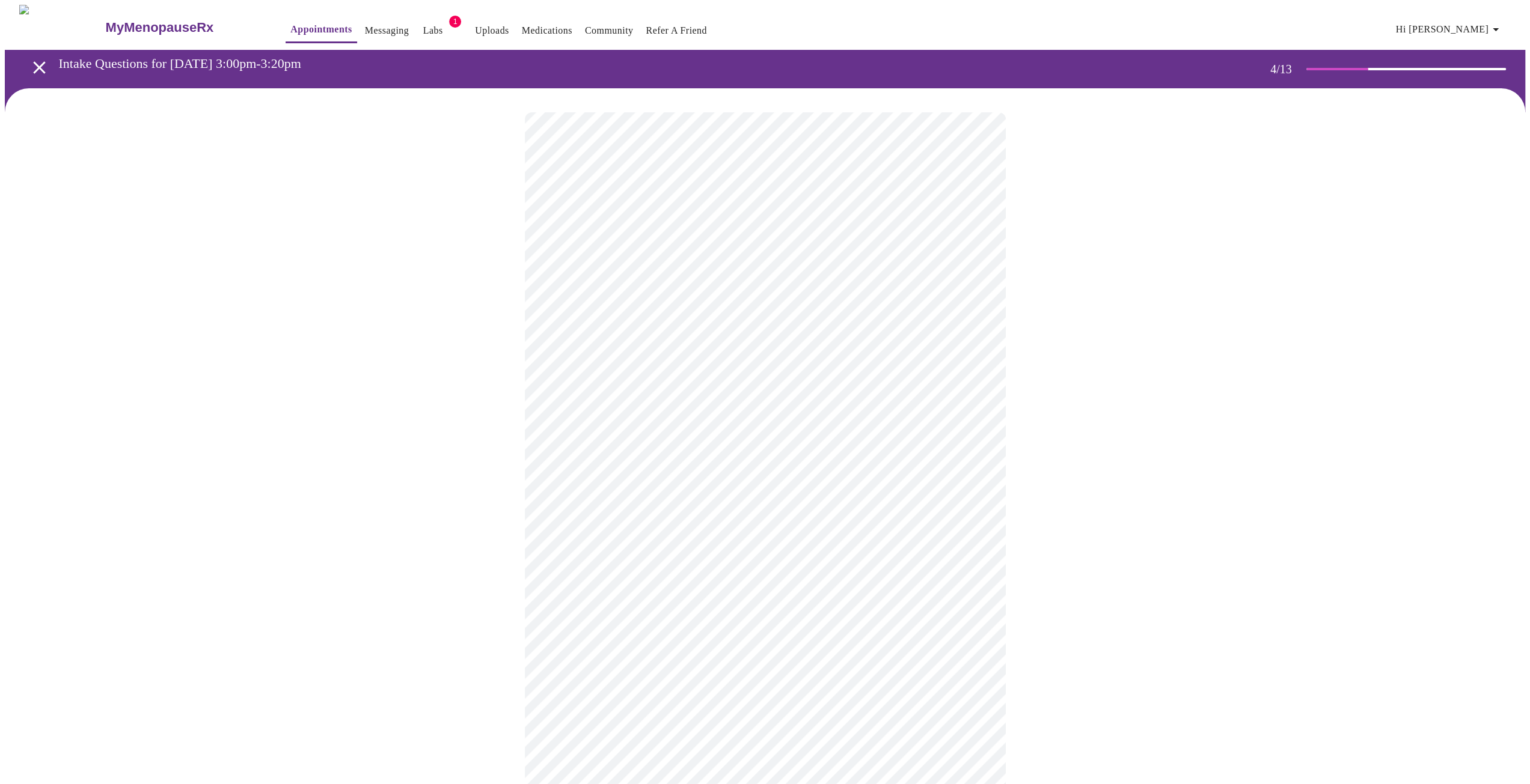
click at [495, 265] on div at bounding box center [765, 638] width 1520 height 1101
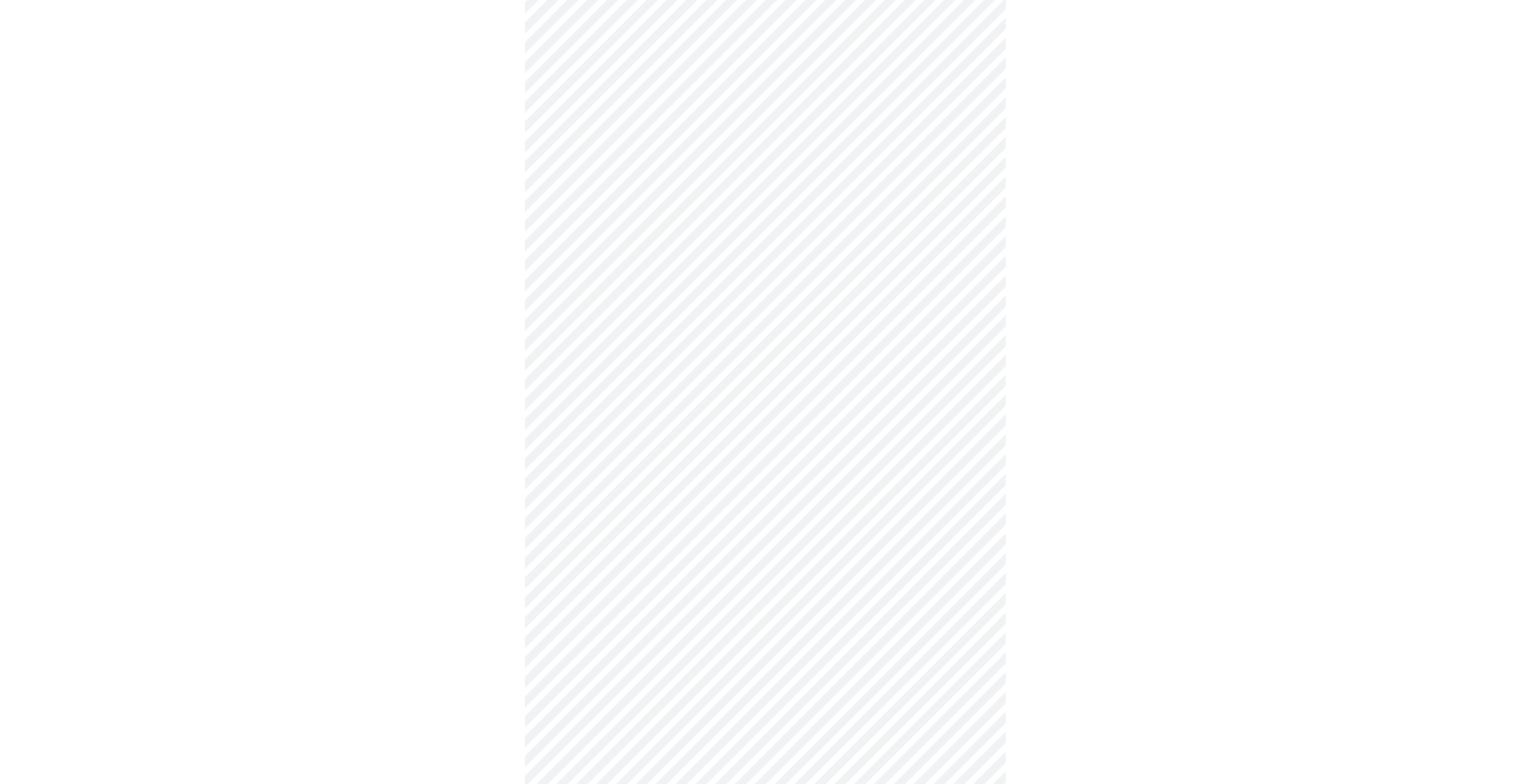
scroll to position [301, 0]
click at [866, 435] on body "MyMenopauseRx Appointments Messaging Labs 1 Uploads Medications Community Refer…" at bounding box center [765, 296] width 1520 height 1184
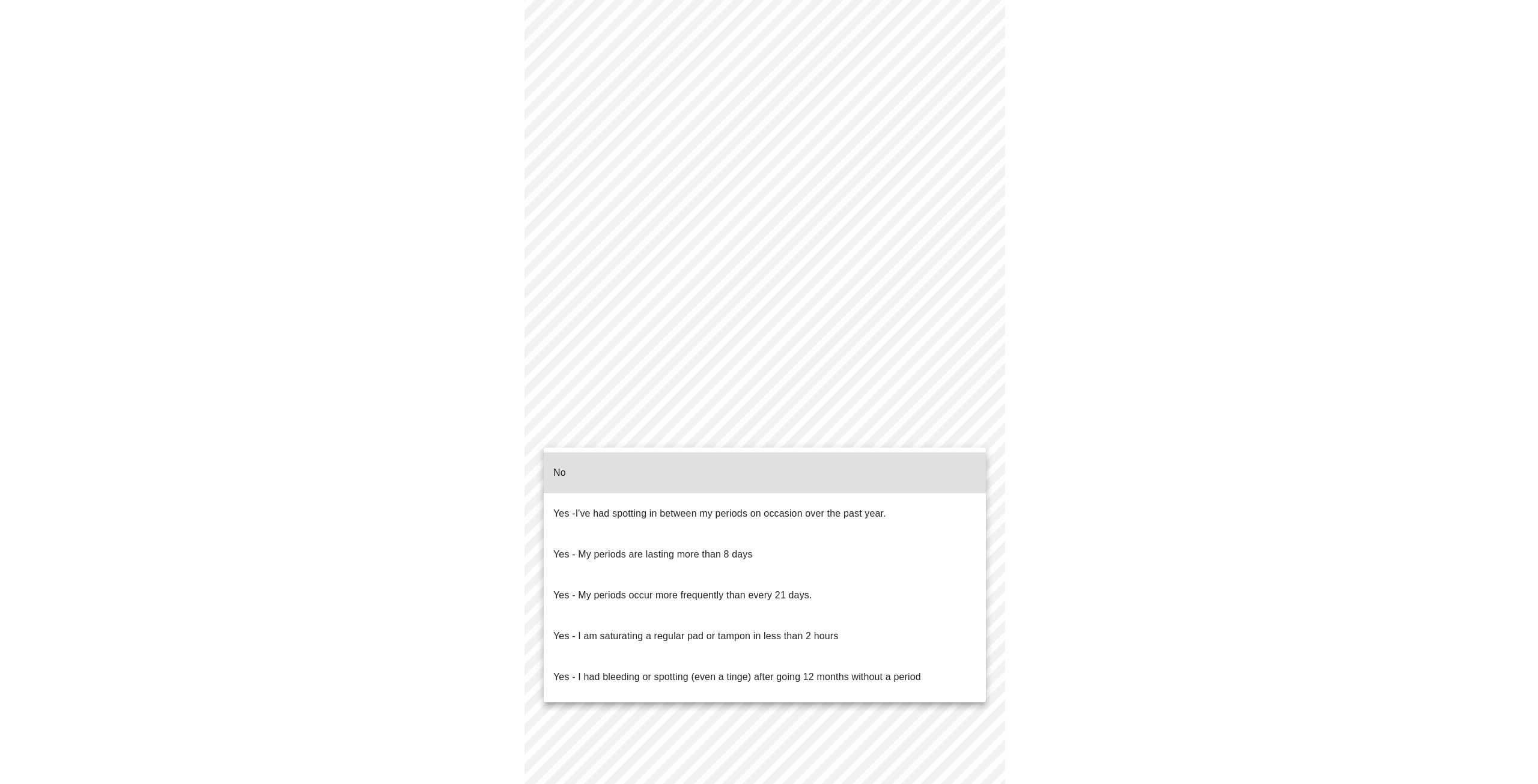
click at [811, 463] on li "No" at bounding box center [765, 473] width 442 height 41
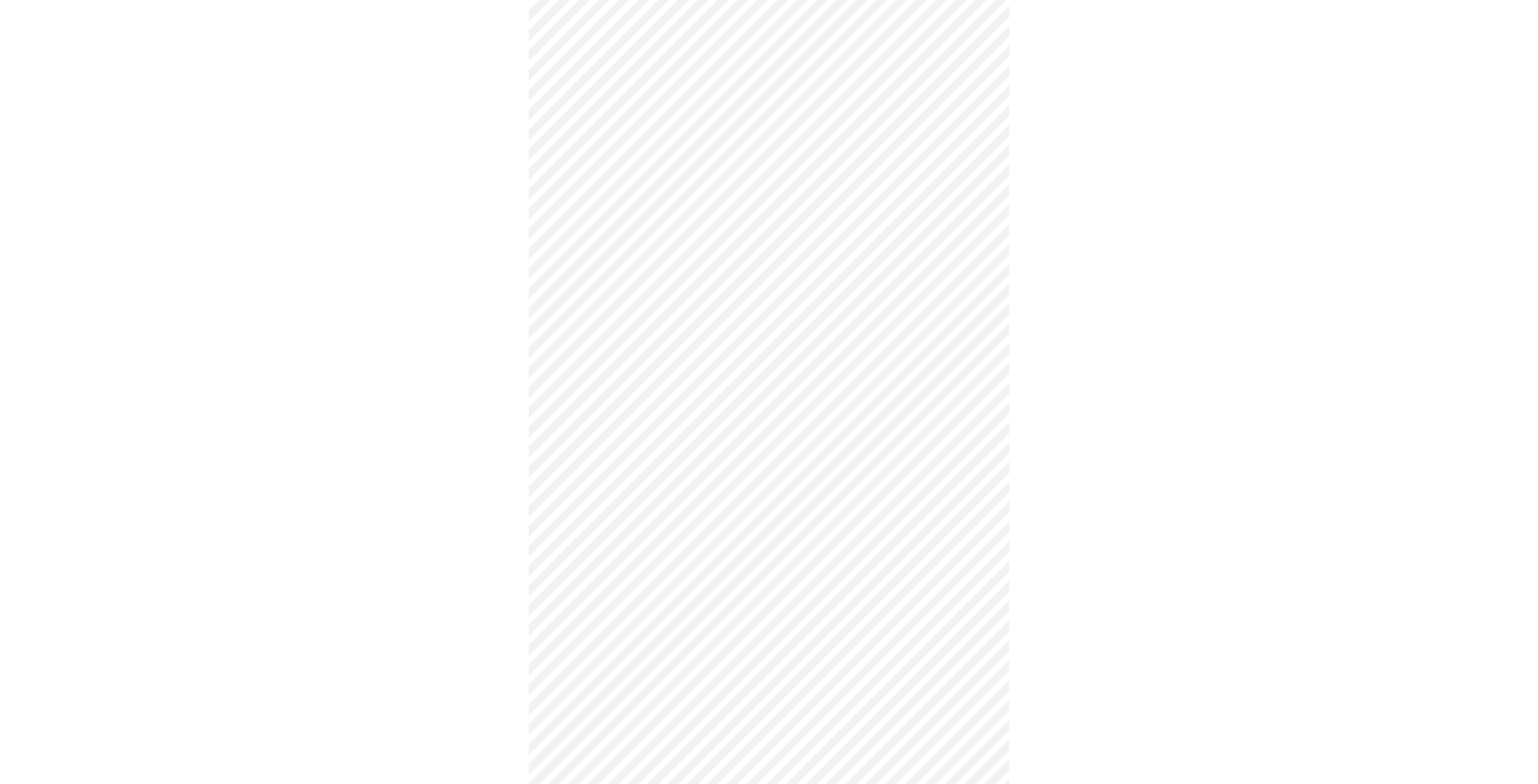
click at [797, 513] on body "MyMenopauseRx Appointments Messaging Labs 1 Uploads Medications Community Refer…" at bounding box center [769, 293] width 1528 height 1177
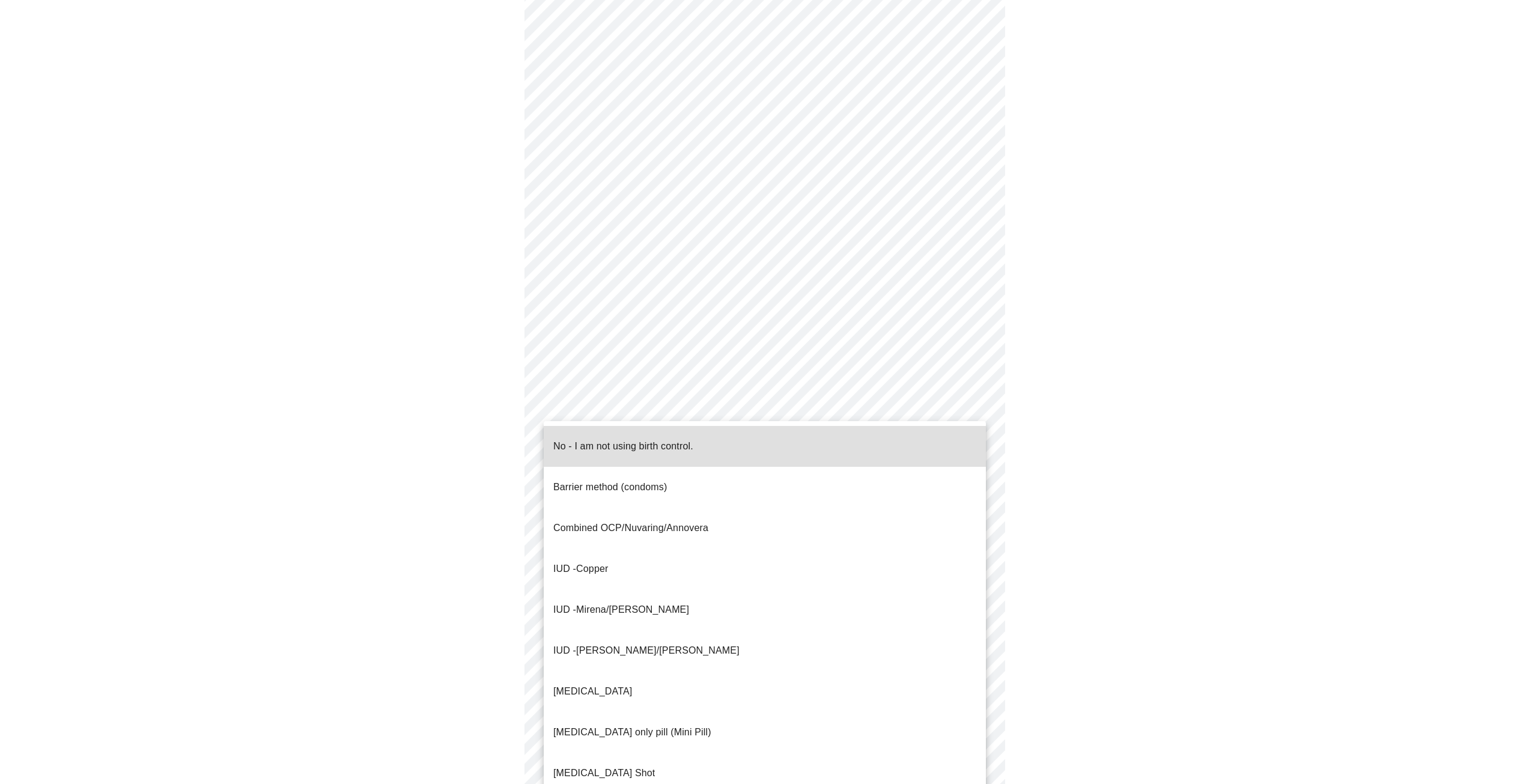
click at [813, 451] on li "No - I am not using birth control." at bounding box center [765, 447] width 442 height 41
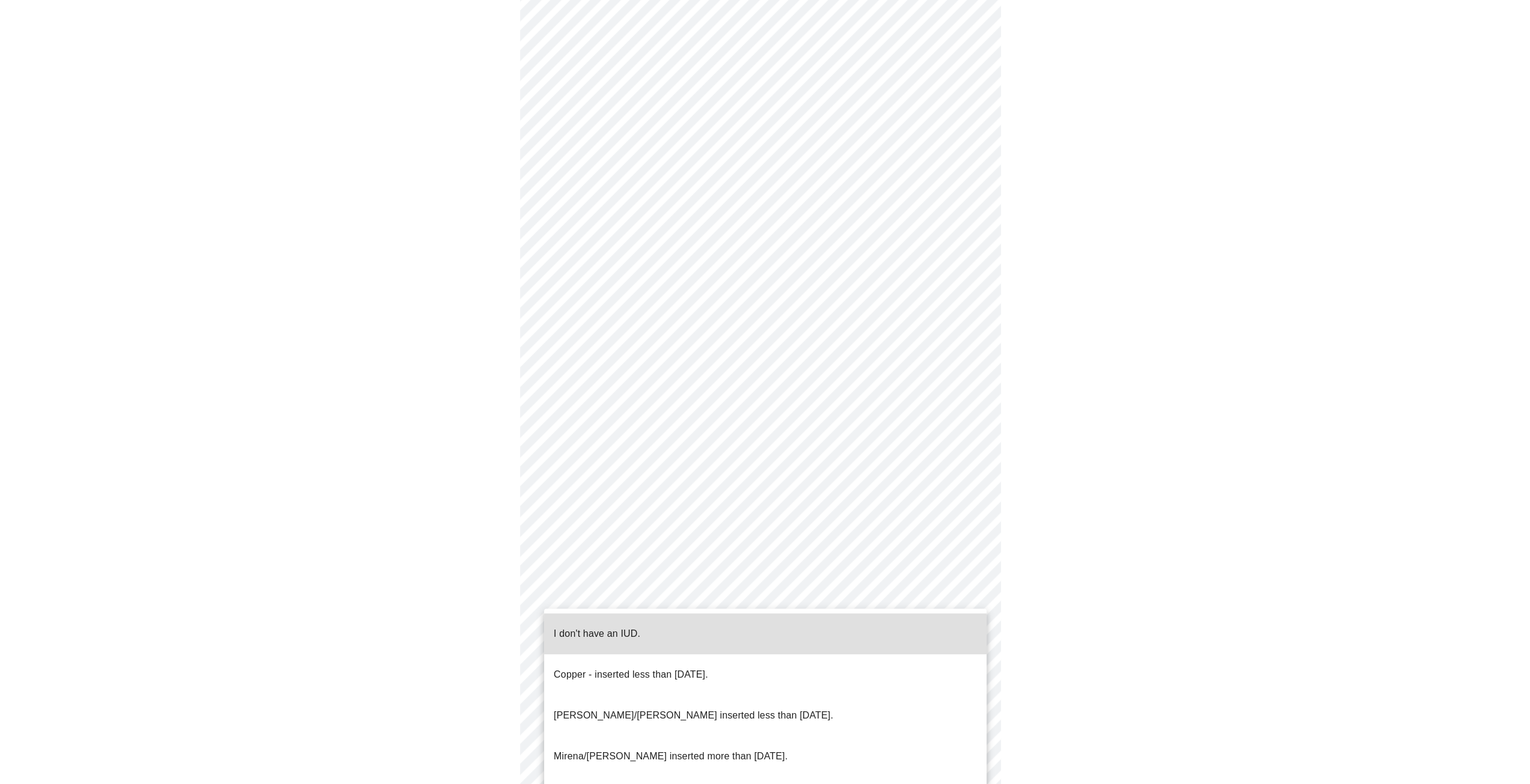
click at [755, 604] on body "MyMenopauseRx Appointments Messaging Labs 1 Uploads Medications Community Refer…" at bounding box center [765, 290] width 1520 height 1171
click at [743, 625] on li "I don't have an IUD." at bounding box center [765, 634] width 443 height 41
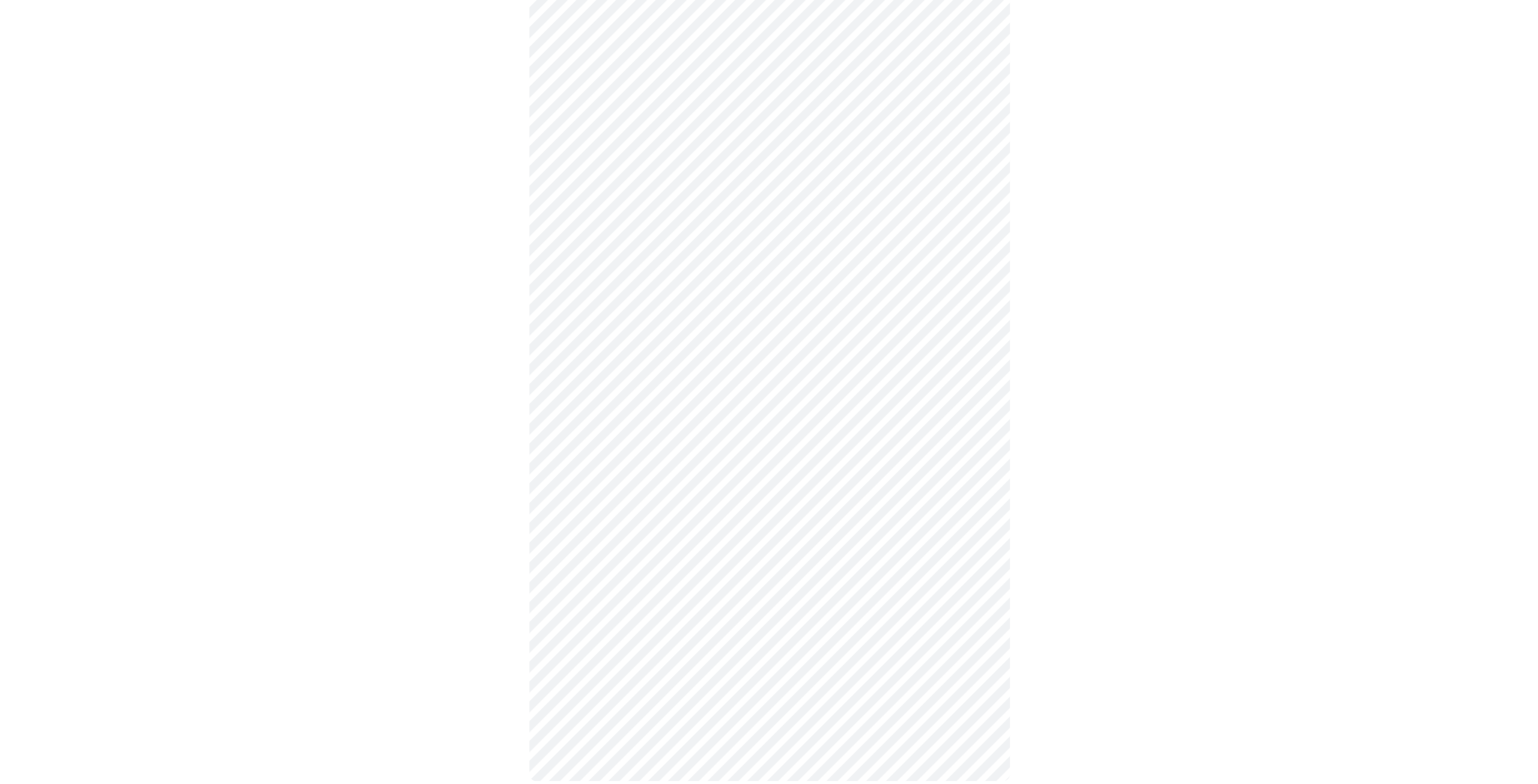
scroll to position [379, 0]
click at [752, 614] on body "MyMenopauseRx Appointments Messaging Labs 1 Uploads Medications Community Refer…" at bounding box center [765, 208] width 1520 height 1164
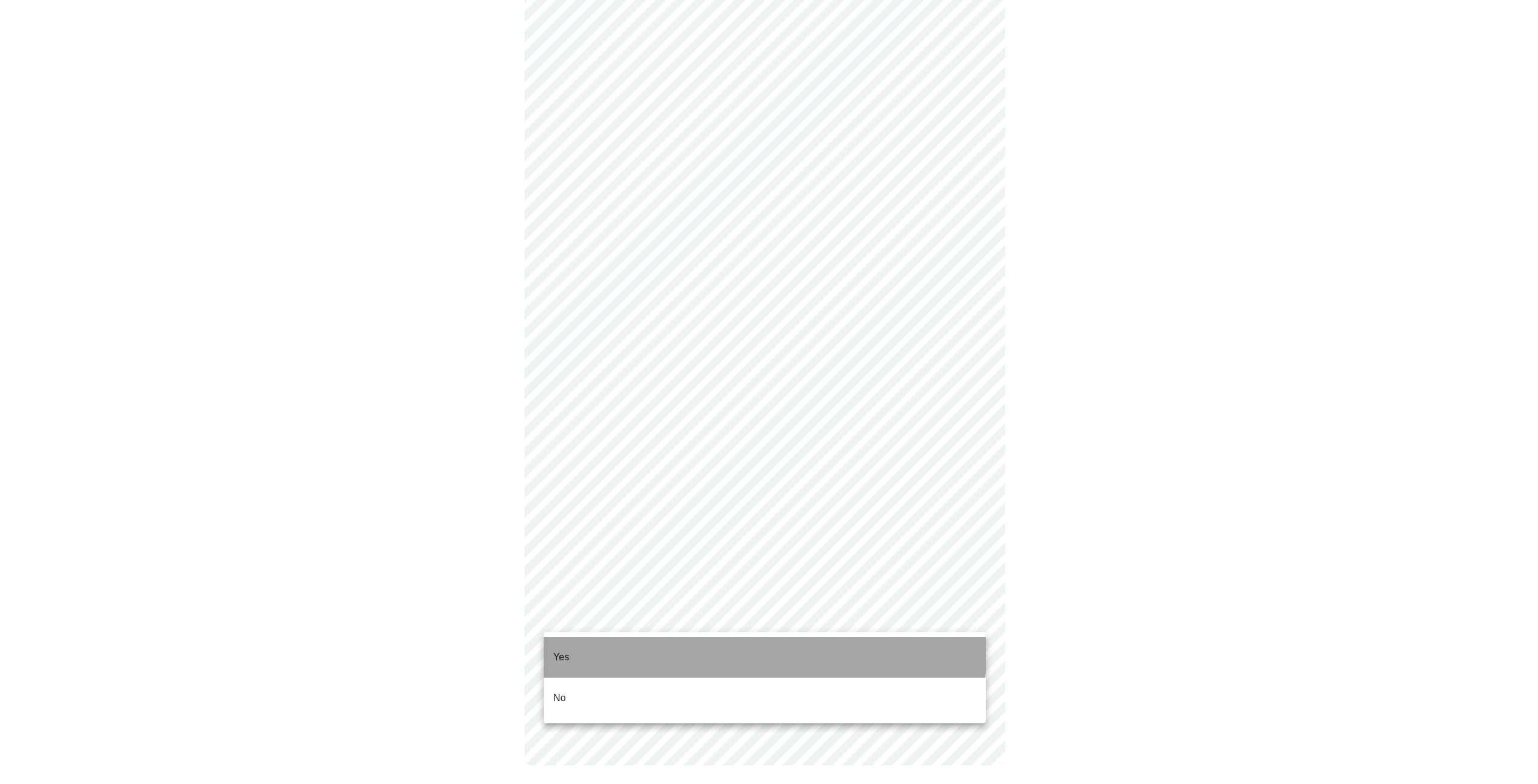
click at [703, 640] on li "Yes" at bounding box center [765, 657] width 442 height 41
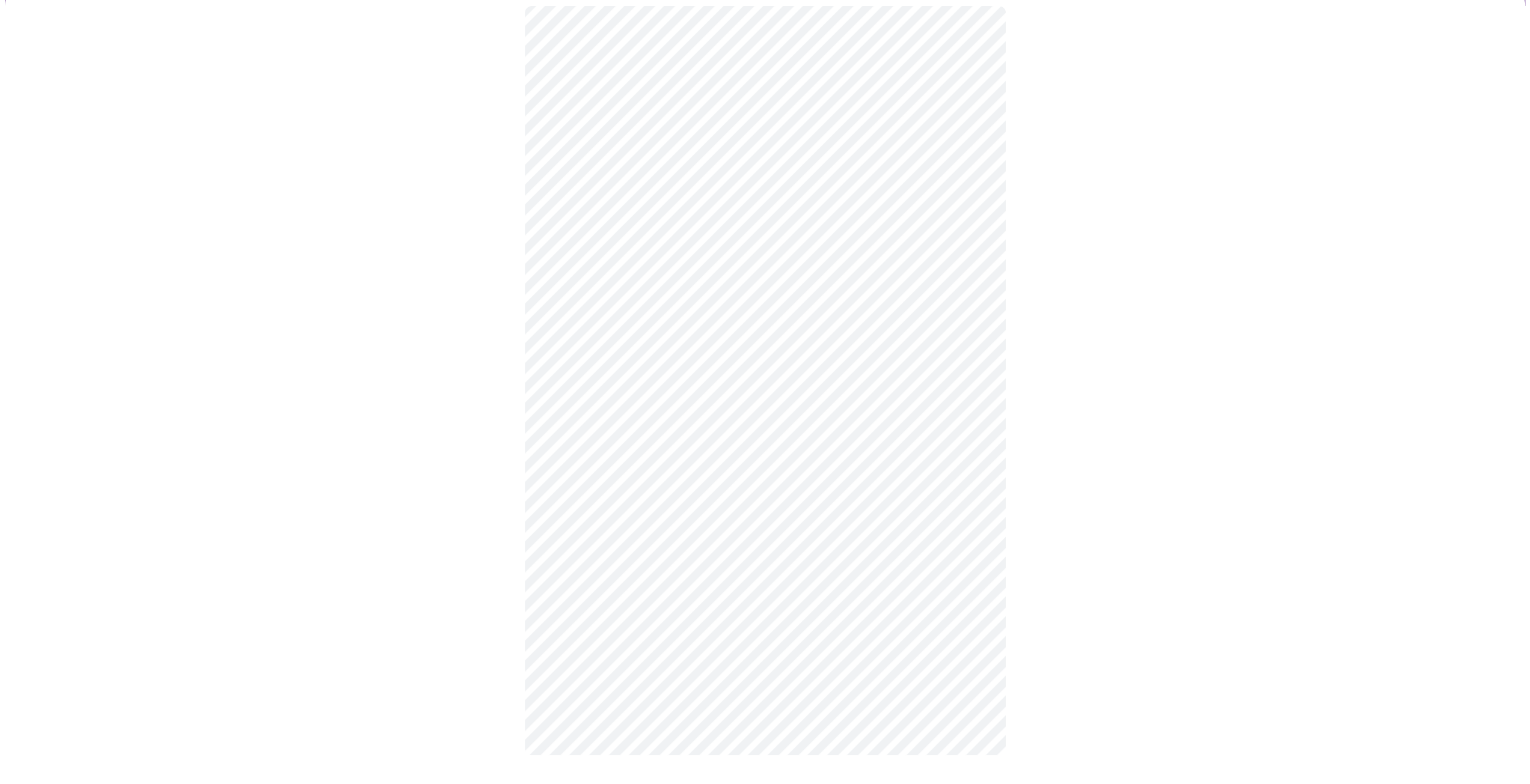
scroll to position [0, 0]
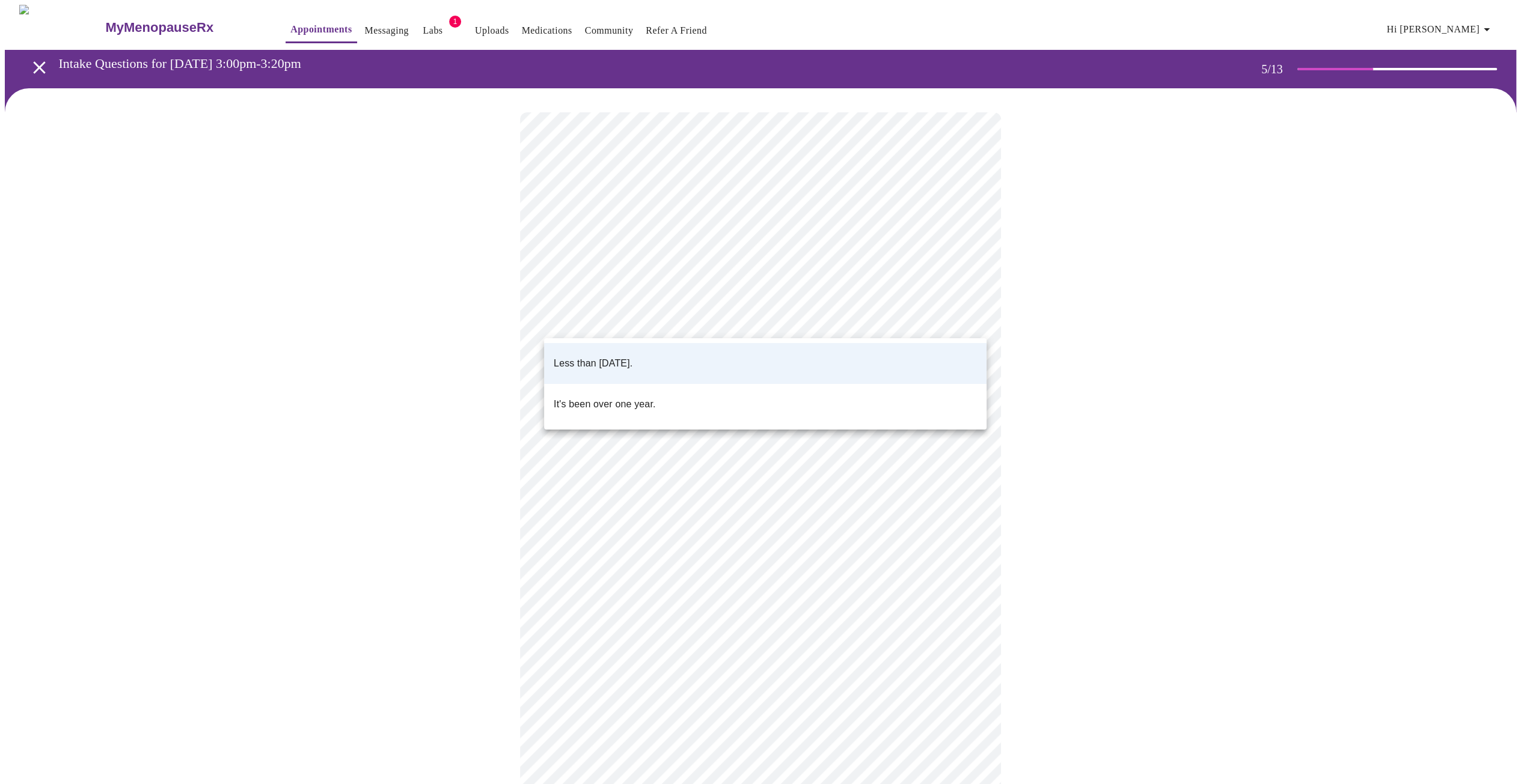
click at [713, 315] on body "MyMenopauseRx Appointments Messaging Labs 1 Uploads Medications Community Refer…" at bounding box center [765, 445] width 1520 height 881
click at [632, 356] on p "Less than one year ago." at bounding box center [593, 363] width 79 height 15
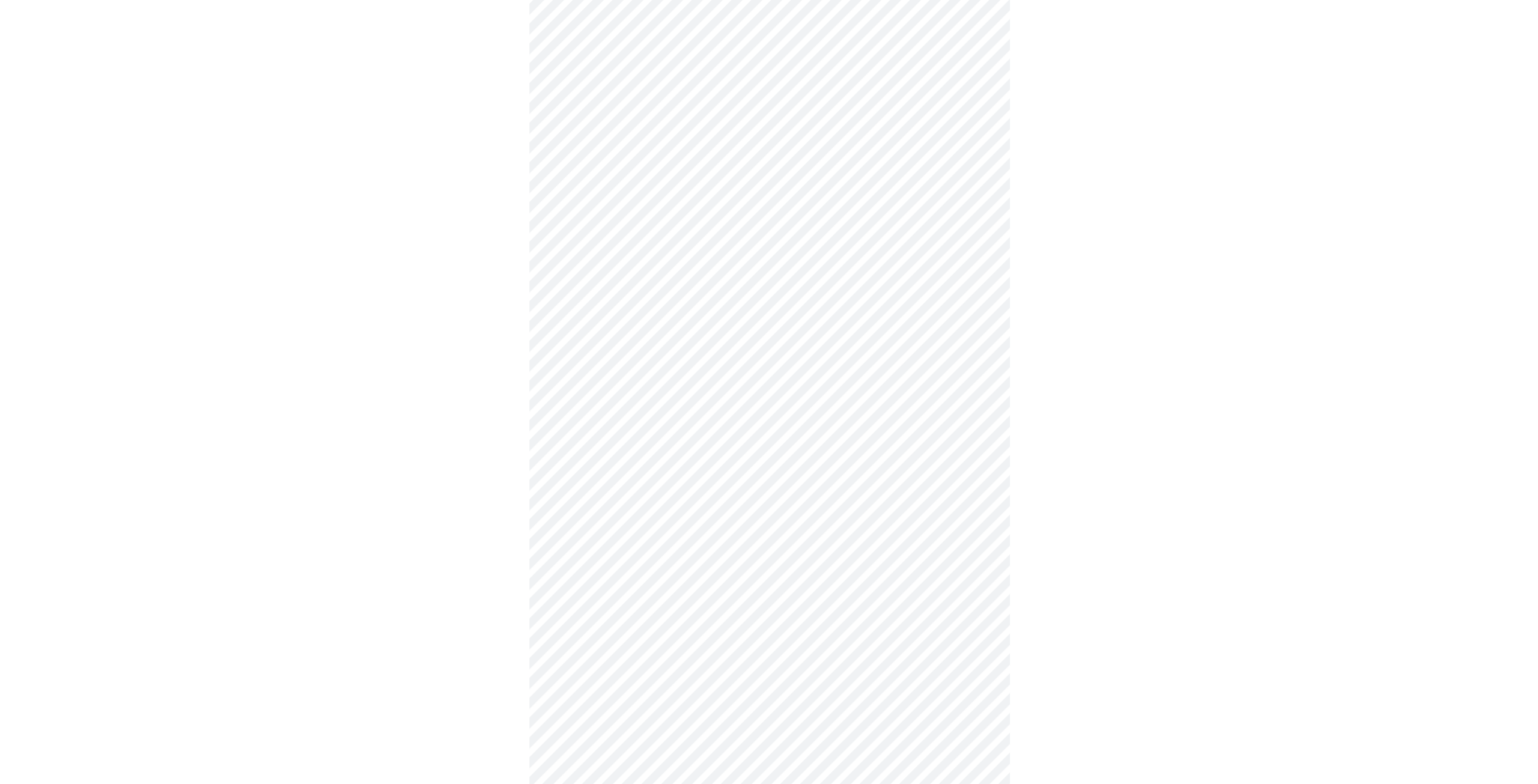
scroll to position [3030, 0]
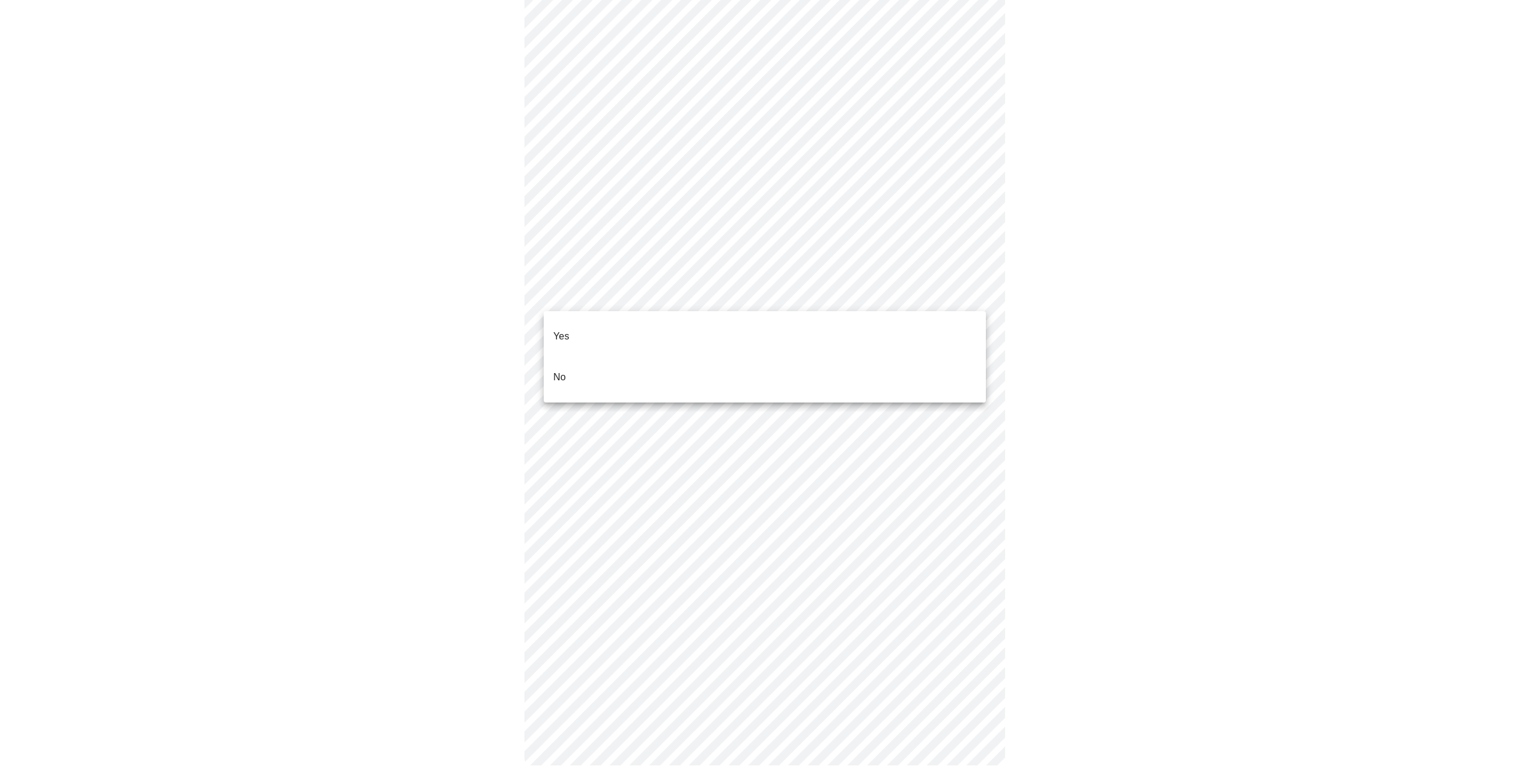
click at [635, 358] on li "No" at bounding box center [765, 377] width 442 height 41
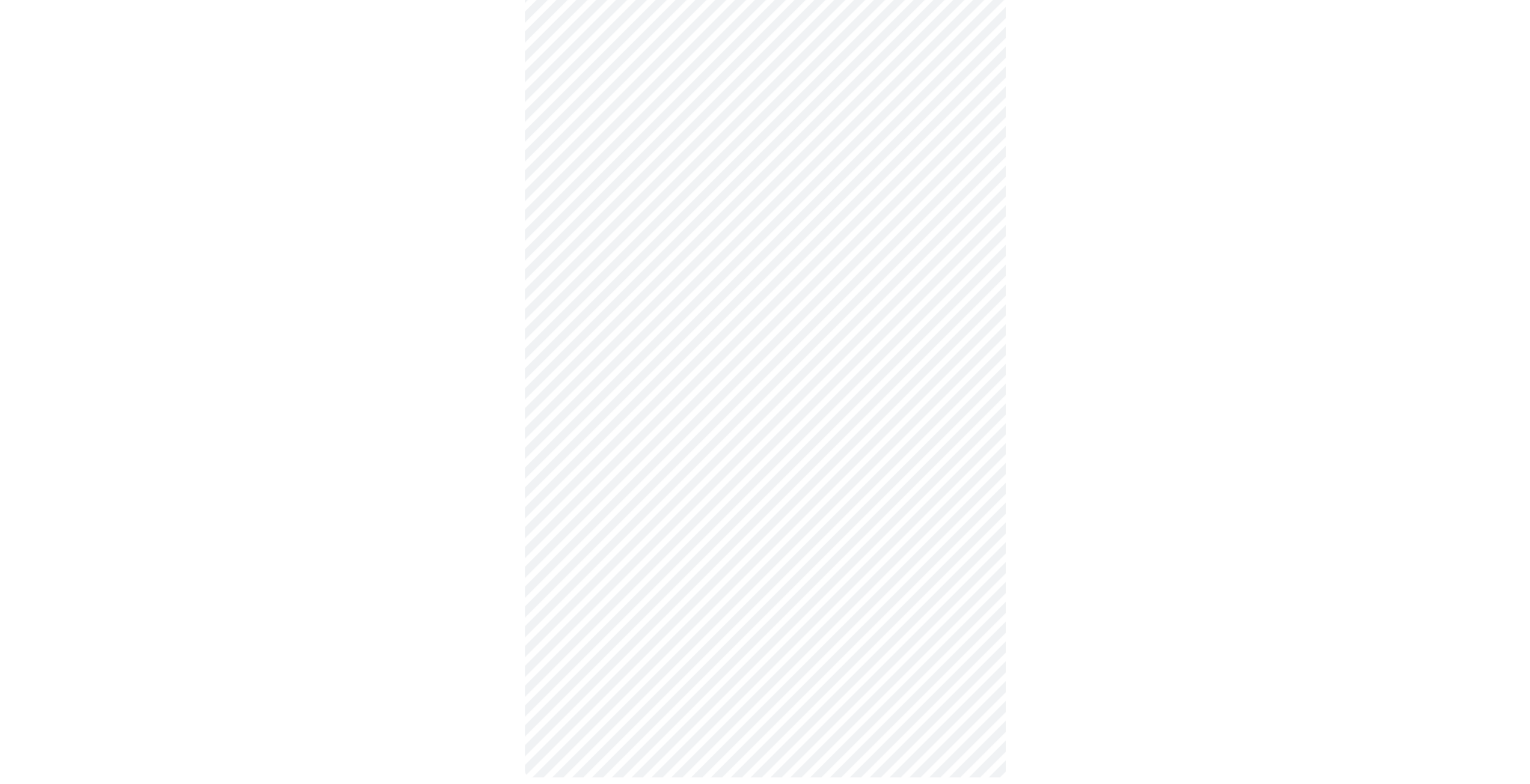
scroll to position [232, 0]
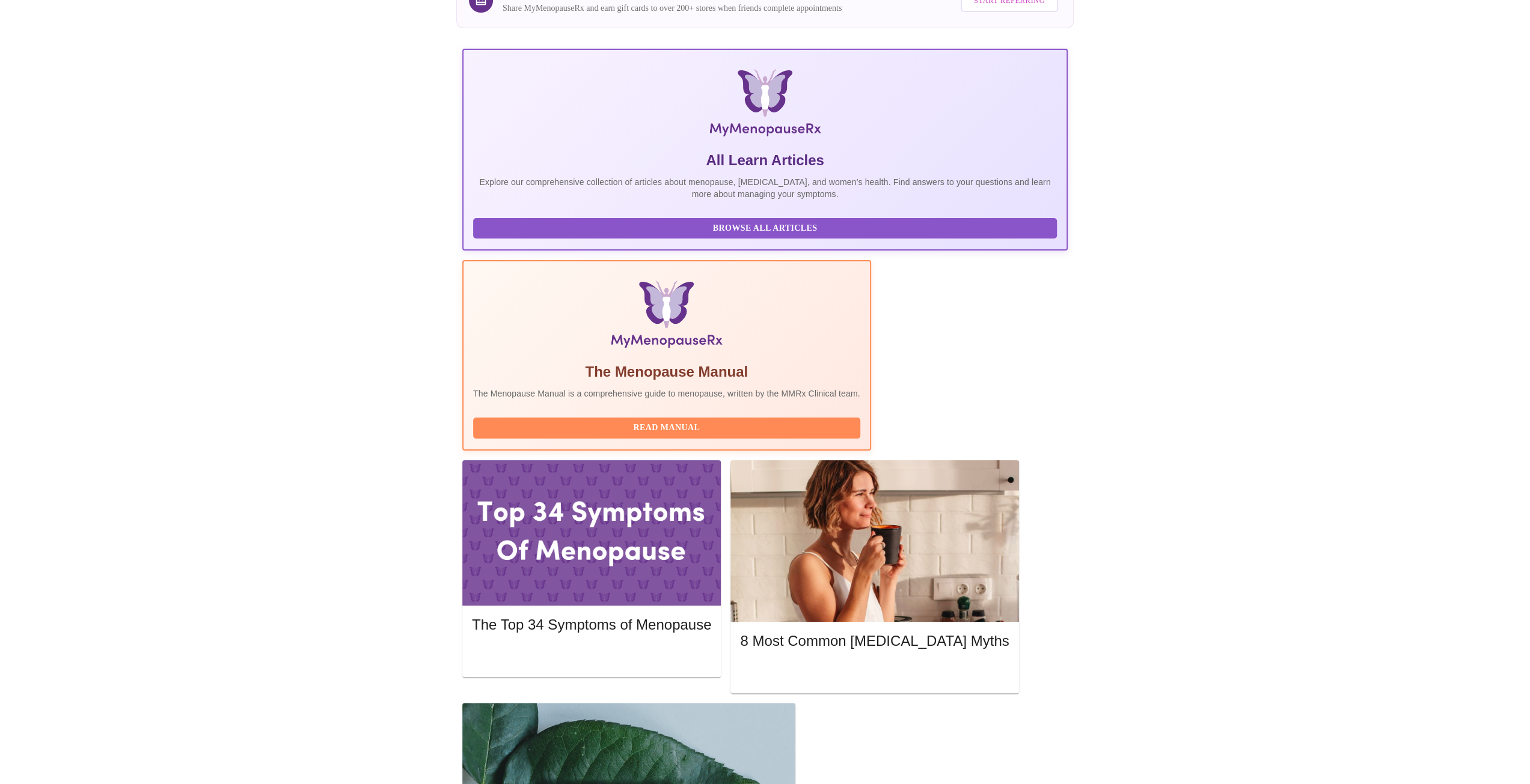
scroll to position [241, 0]
